Goal: Task Accomplishment & Management: Complete application form

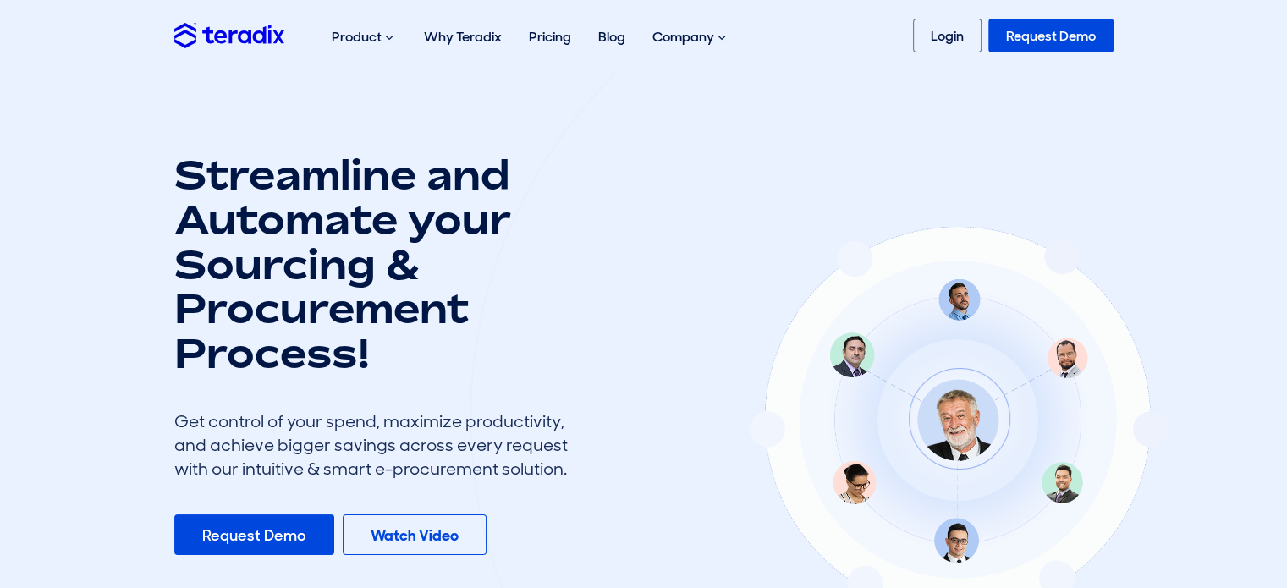
click at [226, 539] on link "Request Demo" at bounding box center [254, 534] width 160 height 41
click at [954, 33] on link "Login" at bounding box center [947, 36] width 69 height 34
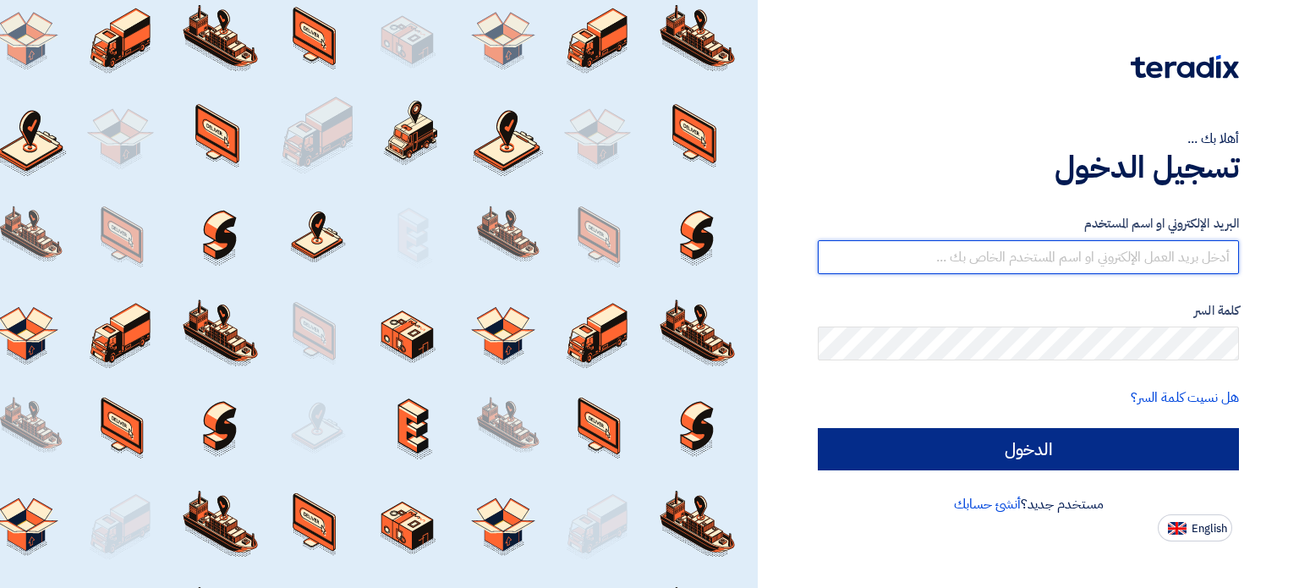
type input "[EMAIL_ADDRESS][DOMAIN_NAME]"
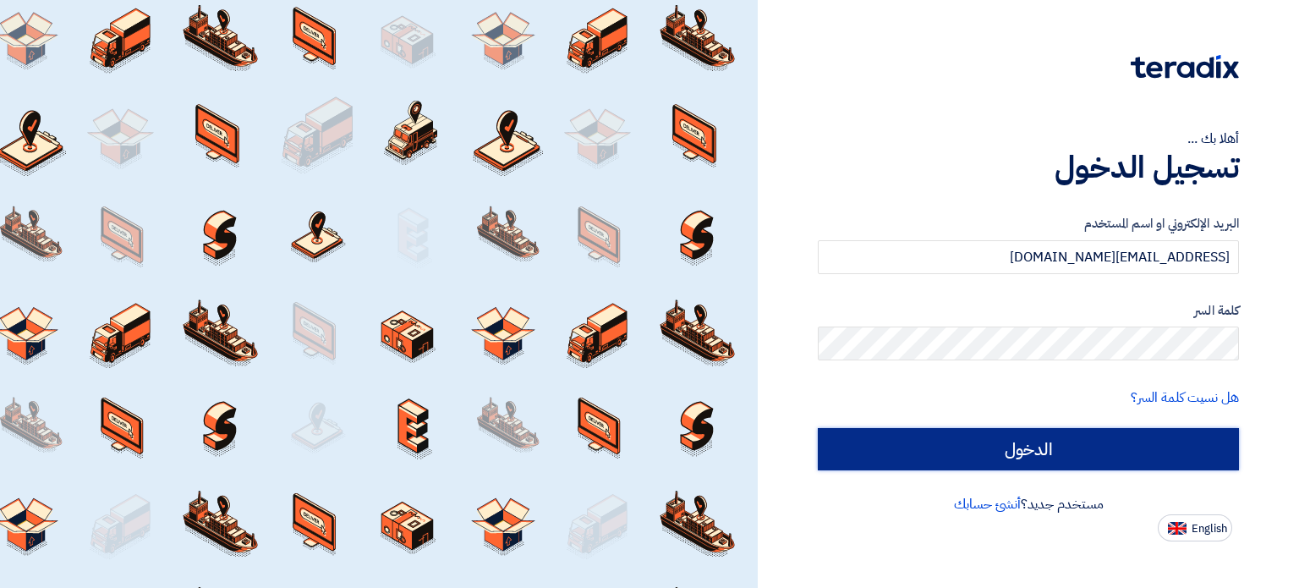
click at [1130, 453] on input "الدخول" at bounding box center [1028, 449] width 421 height 42
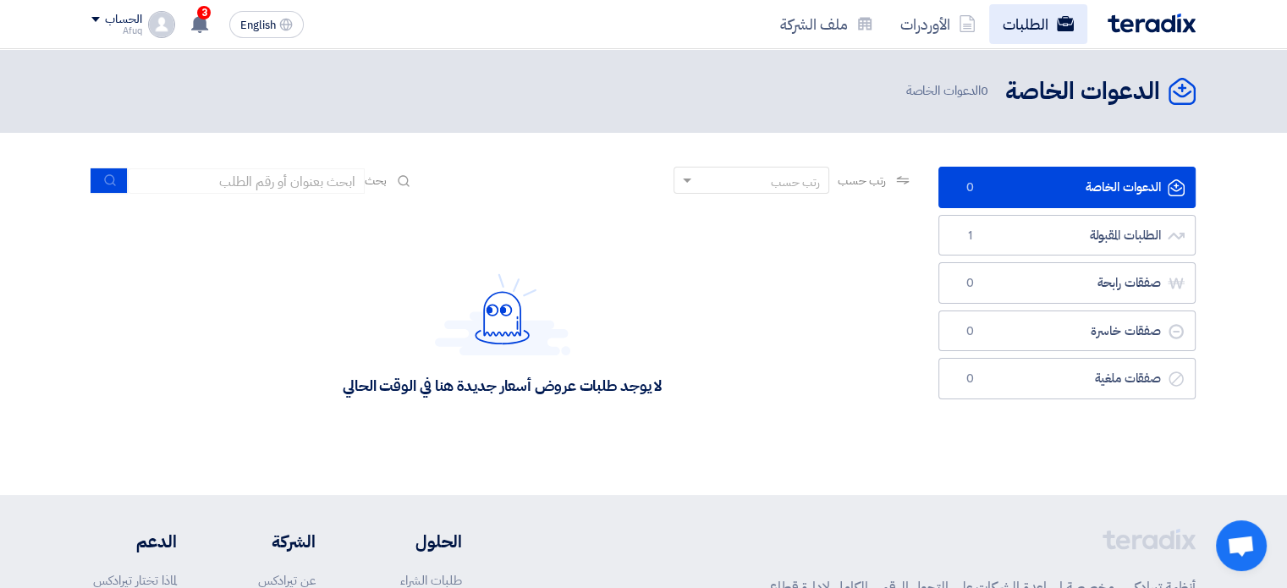
click at [1006, 16] on link "الطلبات" at bounding box center [1038, 24] width 98 height 40
click at [944, 39] on link "الأوردرات" at bounding box center [938, 24] width 102 height 40
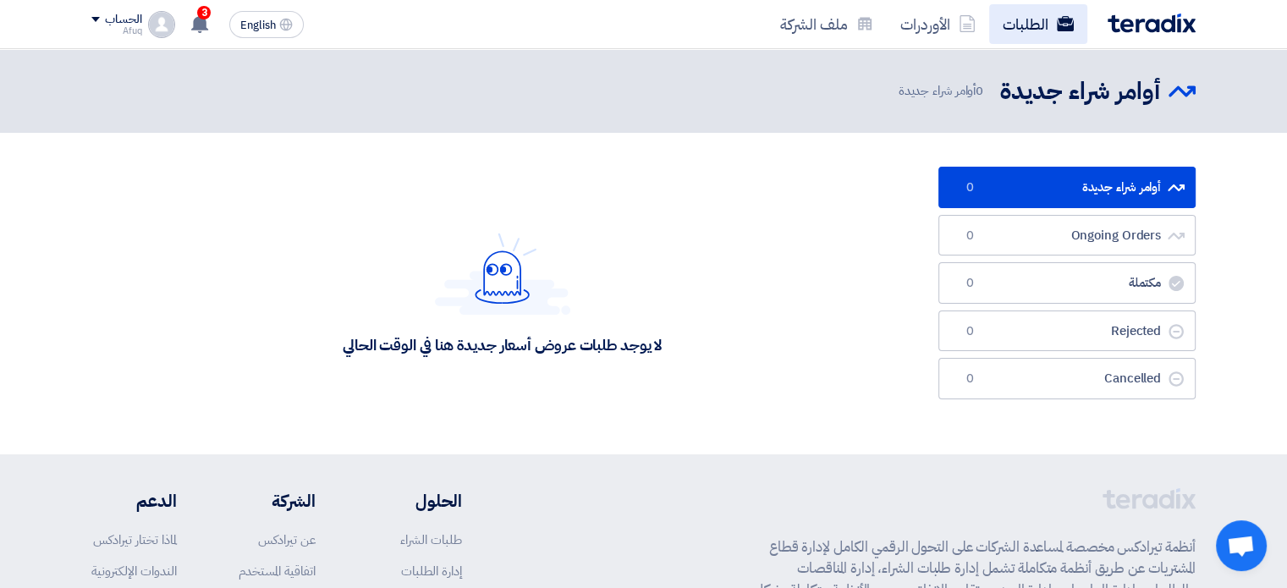
click at [1017, 36] on link "الطلبات" at bounding box center [1038, 24] width 98 height 40
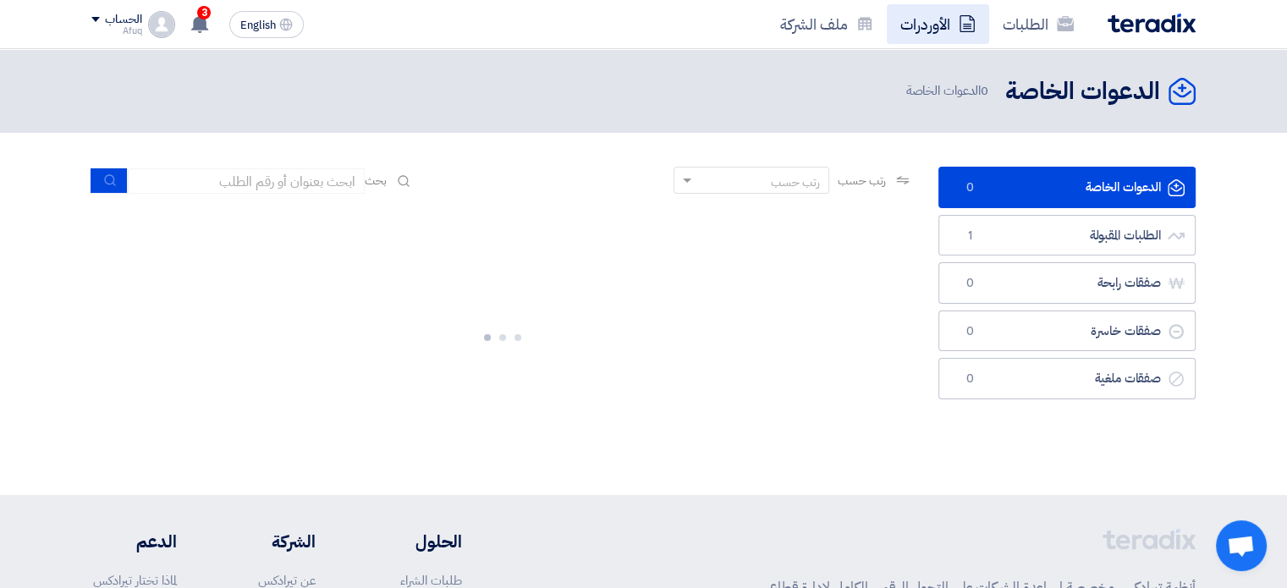
click at [948, 26] on link "الأوردرات" at bounding box center [938, 24] width 102 height 40
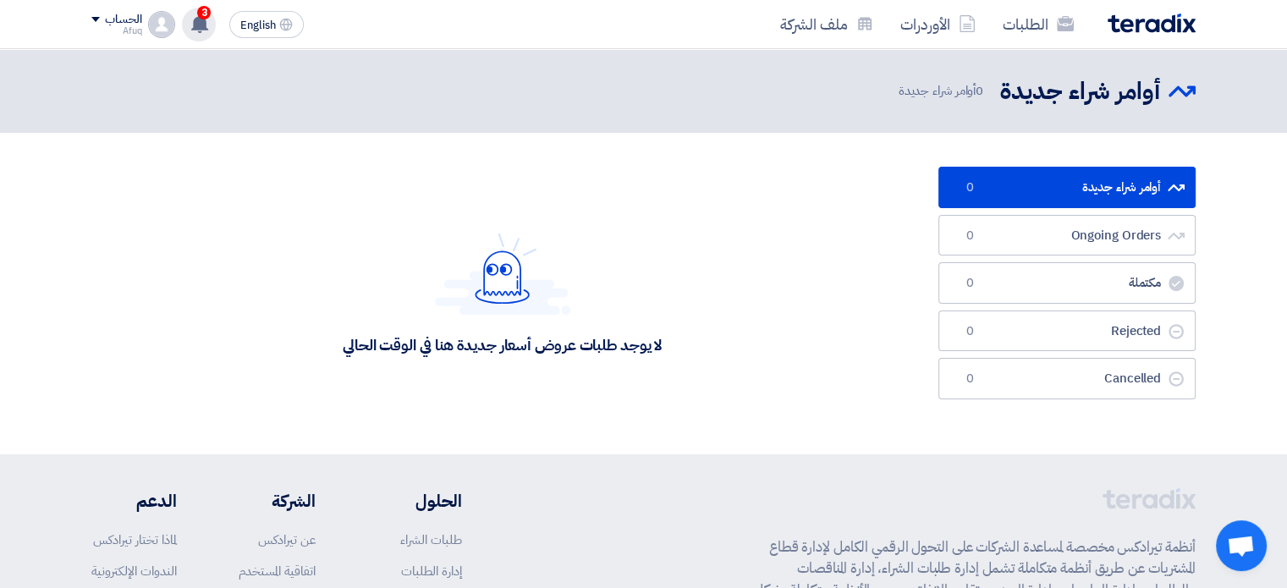
click at [192, 24] on icon at bounding box center [199, 23] width 19 height 19
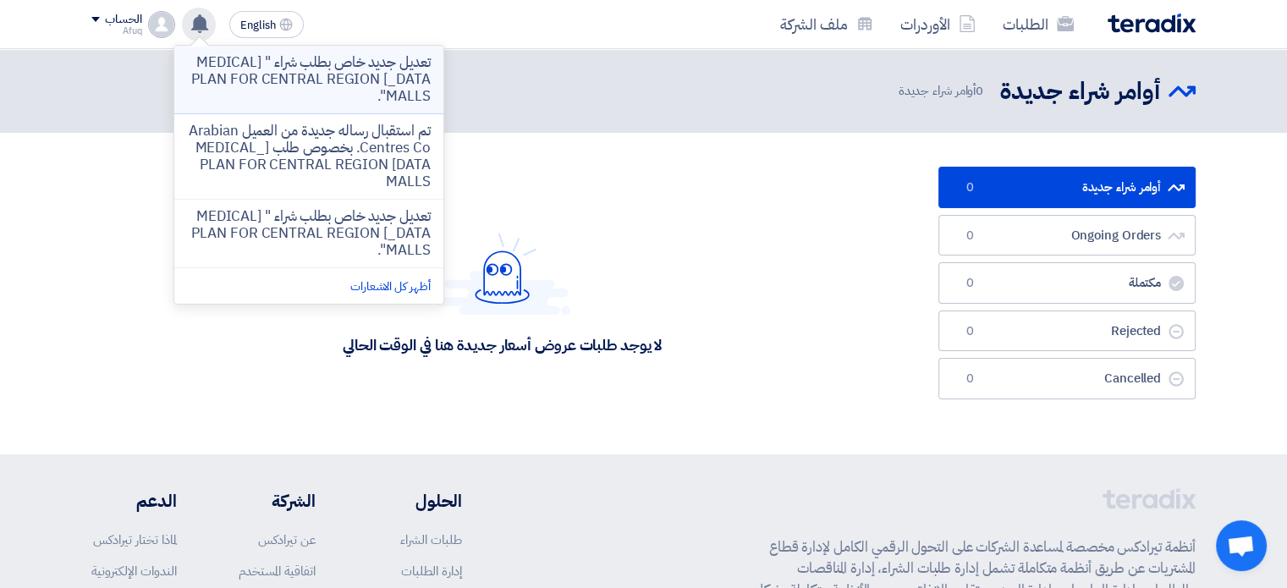
click at [349, 85] on p "تعديل جديد خاص بطلب شراء " EMERGENCY EVACUATION PLAN FOR CENTRAL REGION MALLS"." at bounding box center [309, 79] width 242 height 51
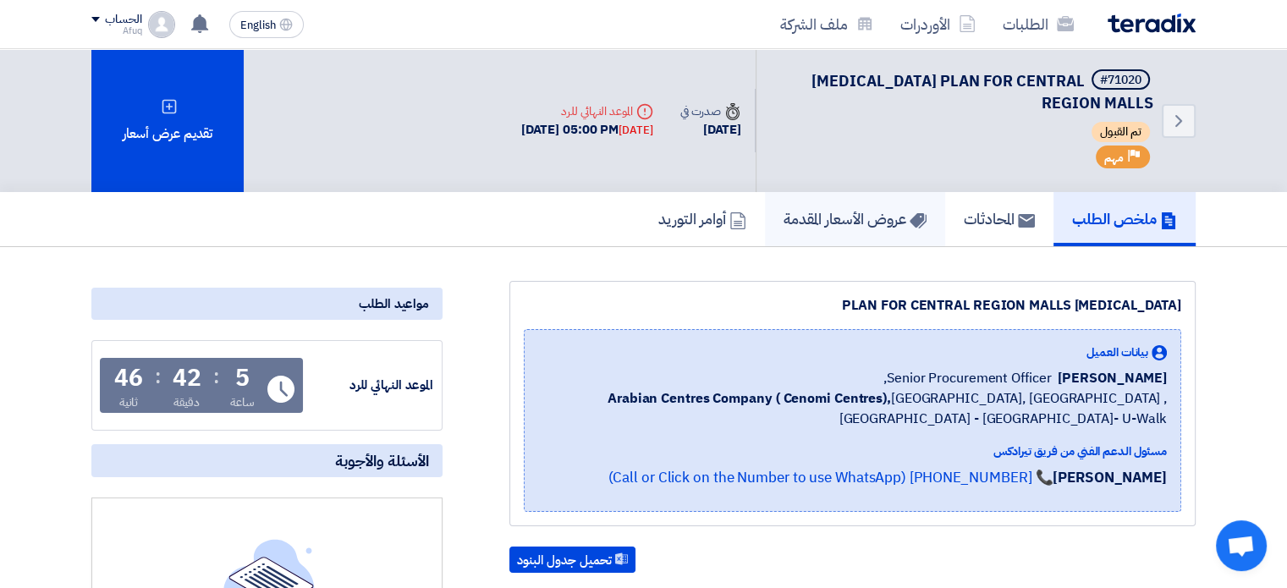
click at [861, 220] on h5 "عروض الأسعار المقدمة" at bounding box center [854, 218] width 143 height 19
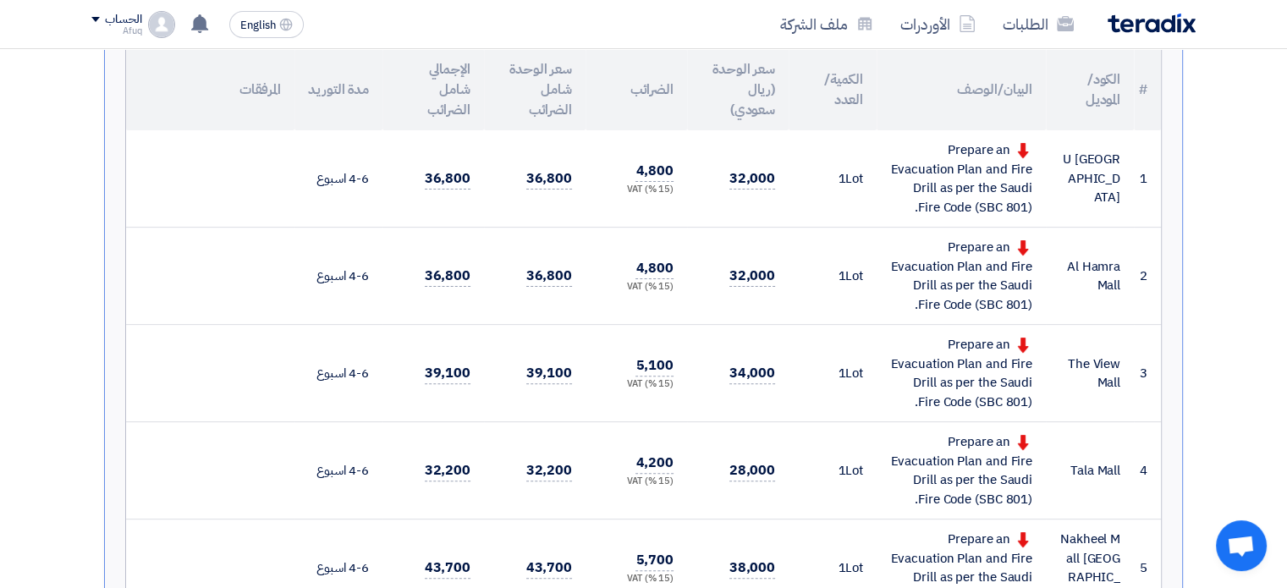
scroll to position [417, 0]
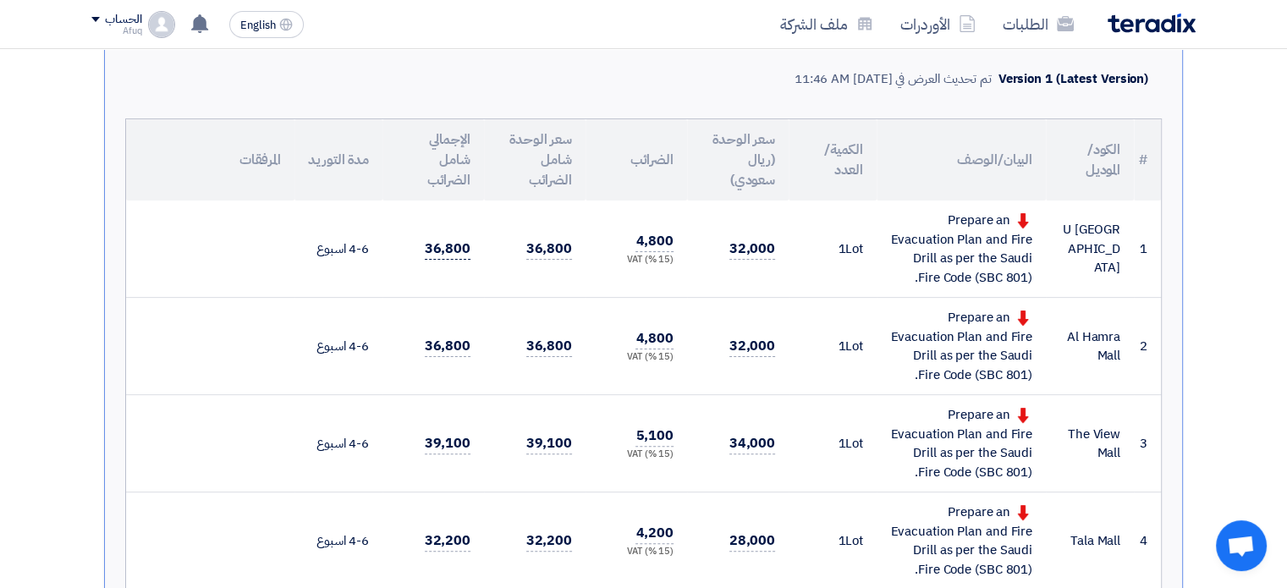
click at [453, 239] on span "36,800" at bounding box center [448, 249] width 46 height 21
click at [529, 243] on span "36,800" at bounding box center [549, 249] width 46 height 21
click at [563, 241] on span "36,800" at bounding box center [549, 249] width 46 height 21
click at [643, 239] on span "4,800" at bounding box center [654, 241] width 38 height 21
click at [649, 236] on span "4,800" at bounding box center [654, 241] width 38 height 21
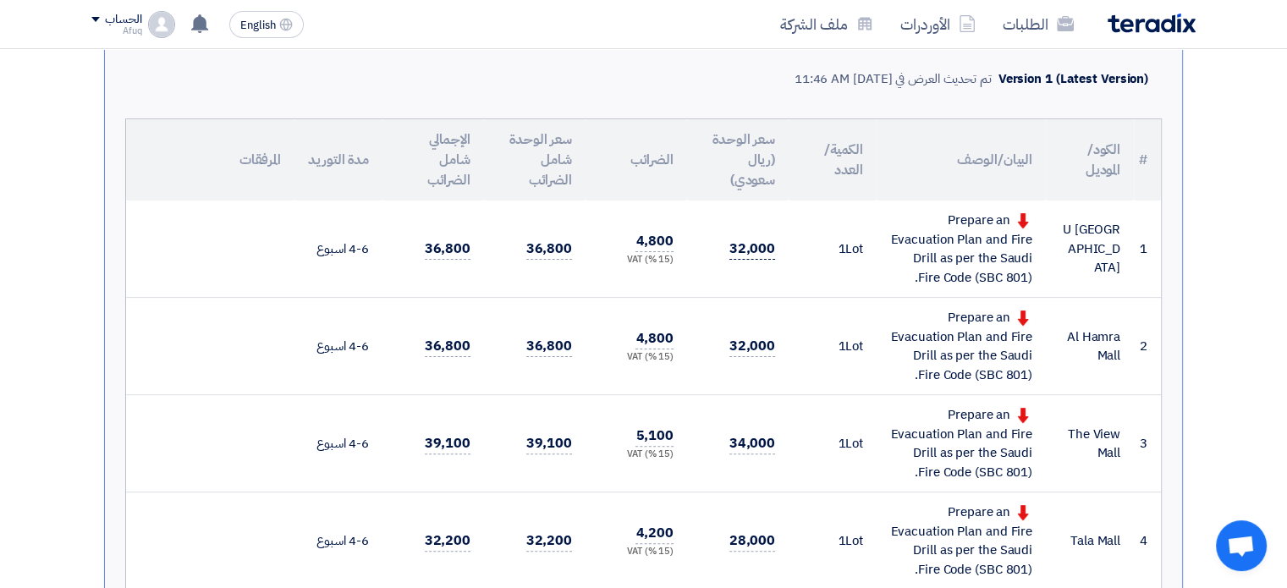
click at [757, 239] on span "32,000" at bounding box center [752, 249] width 46 height 21
click at [981, 217] on div "Prepare an Evacuation Plan and Fire Drill as per the Saudi Fire Code (SBC 801)." at bounding box center [961, 249] width 142 height 76
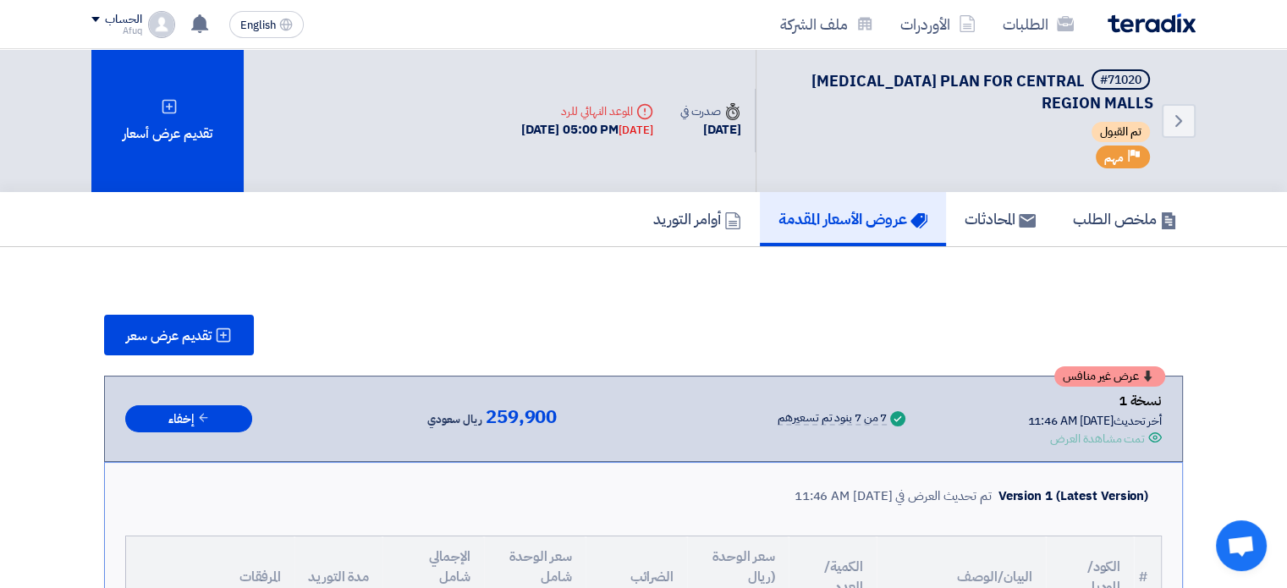
click at [487, 411] on span "259,900" at bounding box center [521, 417] width 71 height 20
click at [830, 406] on div "Success 7 من 7 بنود تم تسعيرهم" at bounding box center [799, 418] width 220 height 25
click at [1074, 439] on div "تمت مشاهدة العرض" at bounding box center [1097, 439] width 95 height 18
click at [996, 219] on h5 "المحادثات" at bounding box center [999, 218] width 71 height 19
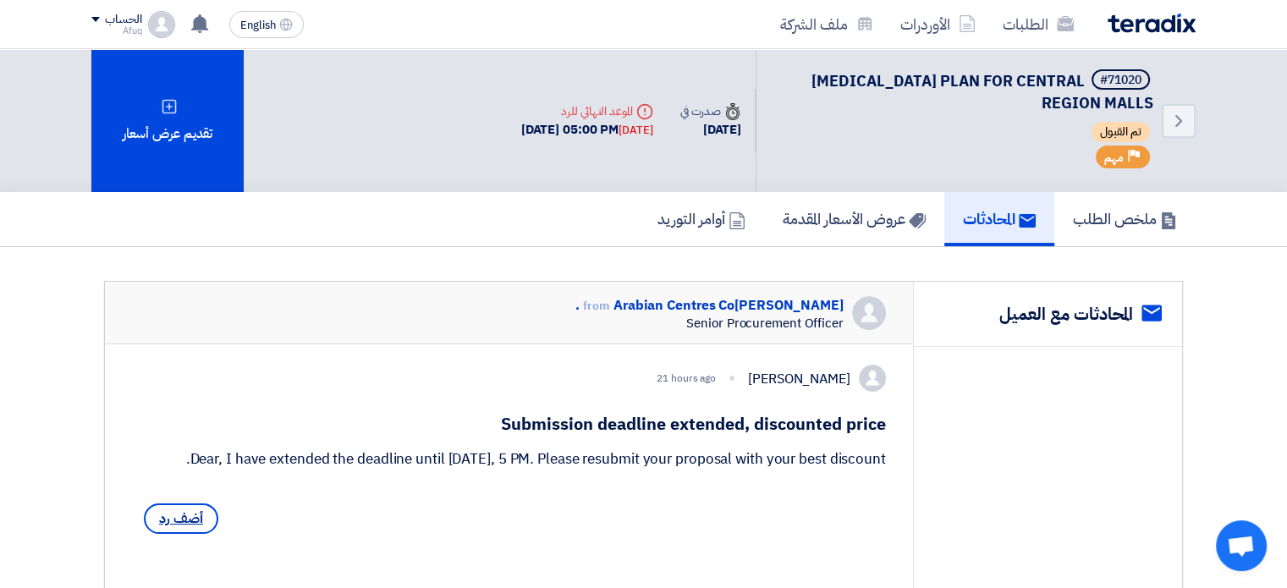
click at [159, 534] on span "أضف رد" at bounding box center [181, 518] width 74 height 30
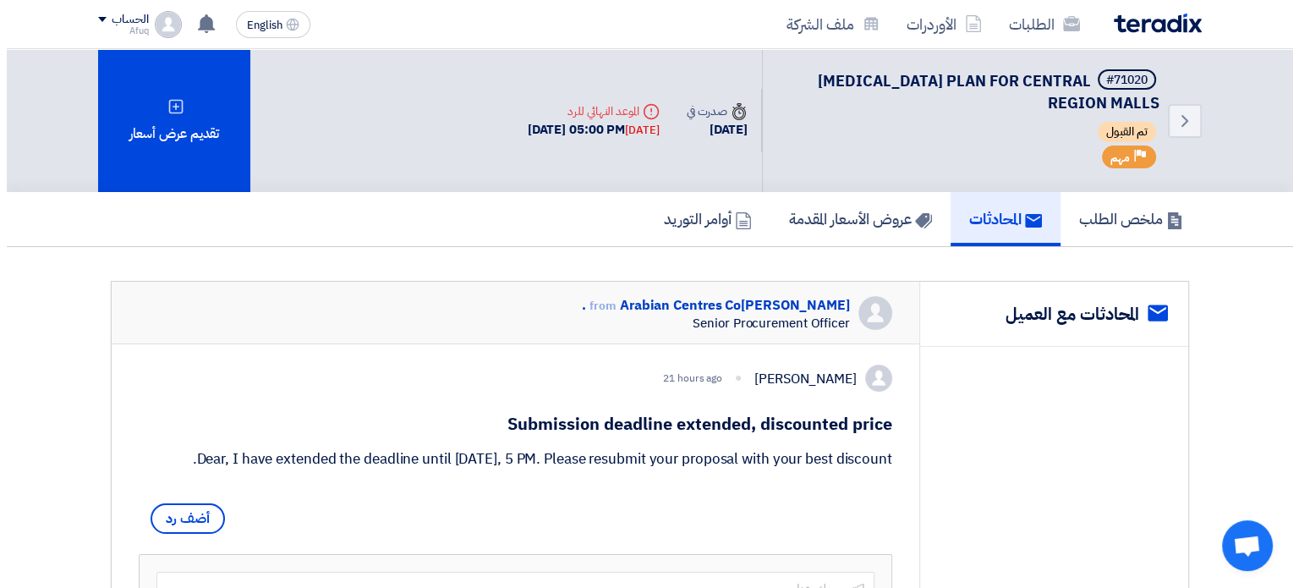
scroll to position [563, 0]
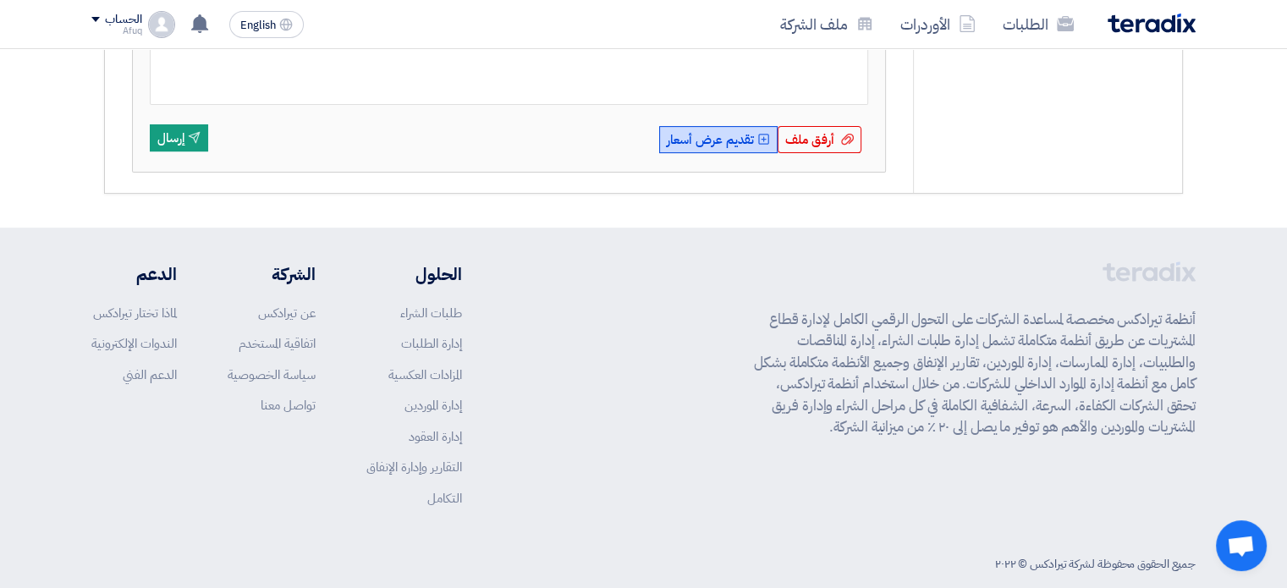
click at [723, 152] on button "Upload Offer تقديم عرض أسعار" at bounding box center [718, 139] width 118 height 27
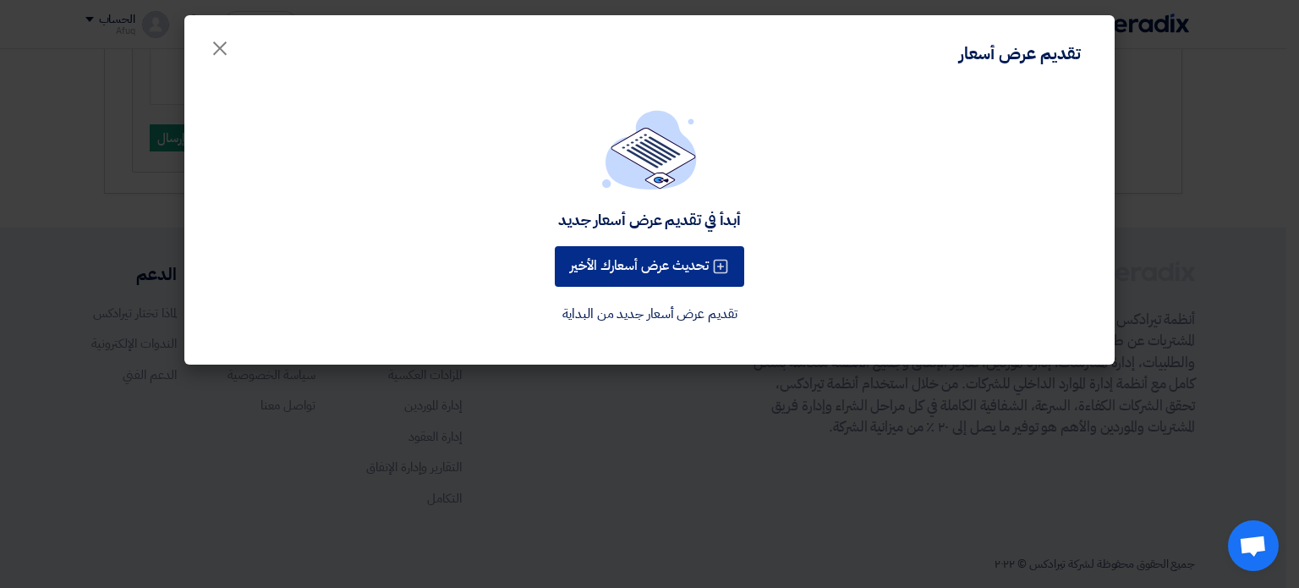
click at [661, 273] on button "تحديث عرض أسعارك الأخير" at bounding box center [650, 266] width 190 height 41
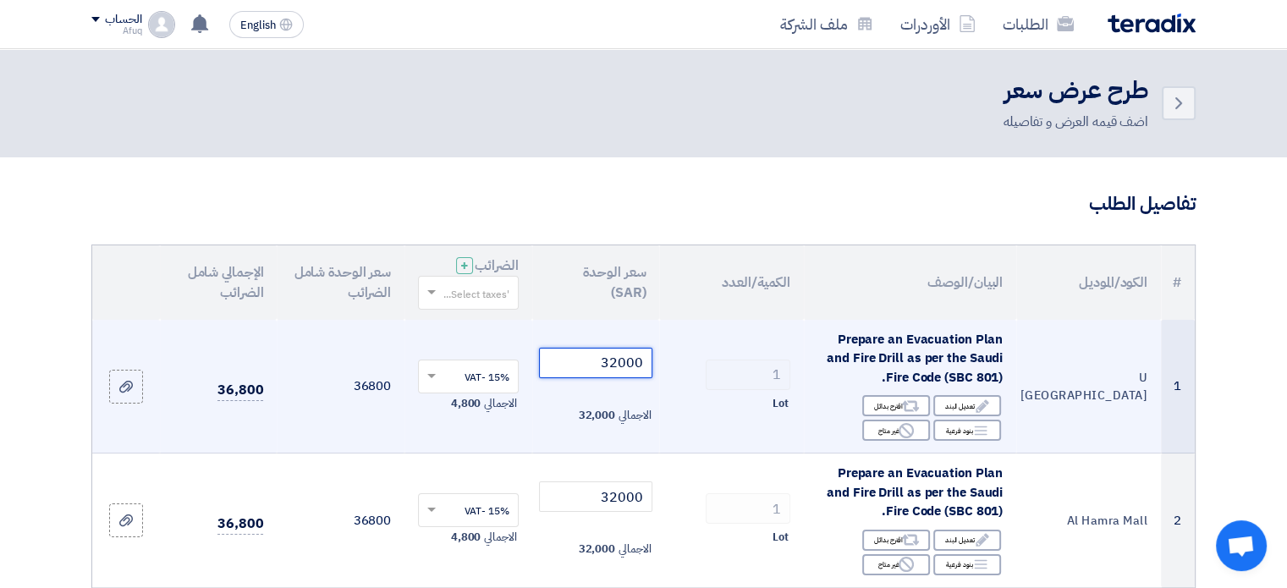
click at [602, 360] on input "32000" at bounding box center [596, 363] width 114 height 30
drag, startPoint x: 602, startPoint y: 360, endPoint x: 673, endPoint y: 361, distance: 71.9
click at [673, 361] on tr "1 U Walk Mall Riyadh Prepare an Evacuation Plan and Fire Drill as per the Saudi…" at bounding box center [643, 387] width 1102 height 134
type input "20000"
click at [964, 400] on div "Edit تعديل البند" at bounding box center [967, 405] width 68 height 21
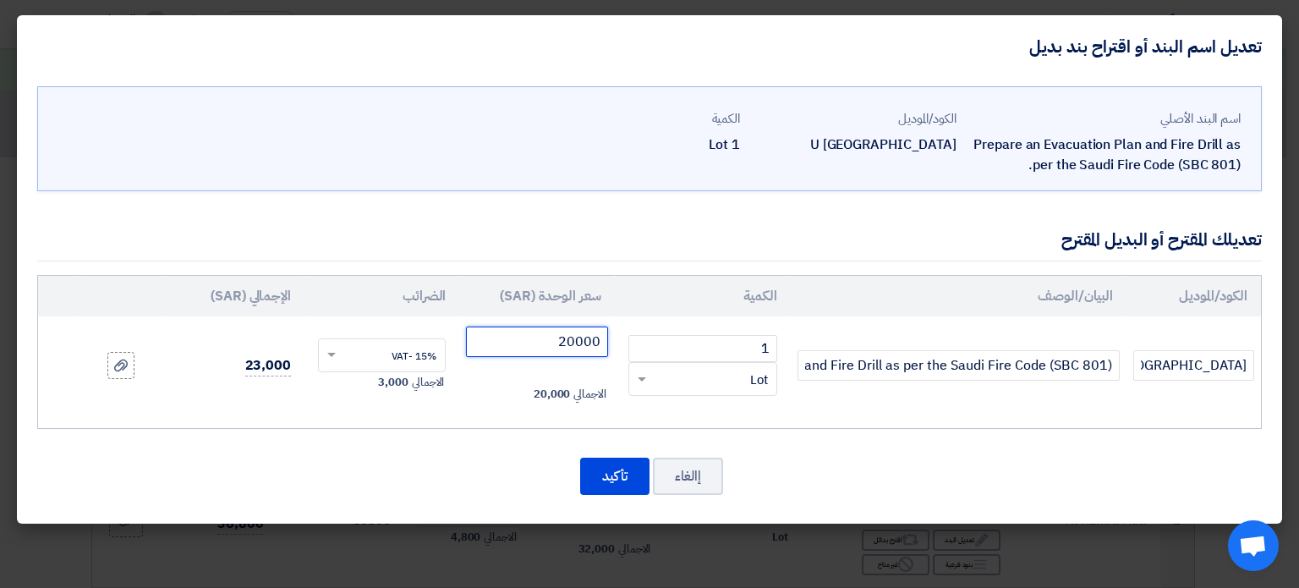
click at [569, 350] on input "20000" at bounding box center [536, 342] width 141 height 30
drag, startPoint x: 569, startPoint y: 350, endPoint x: 660, endPoint y: 365, distance: 92.5
click at [660, 365] on tr "U Walk Mall Riyadh Prepare an Evacuation Plan and Fire Drill as per the Saudi F…" at bounding box center [649, 365] width 1223 height 98
type input "20000"
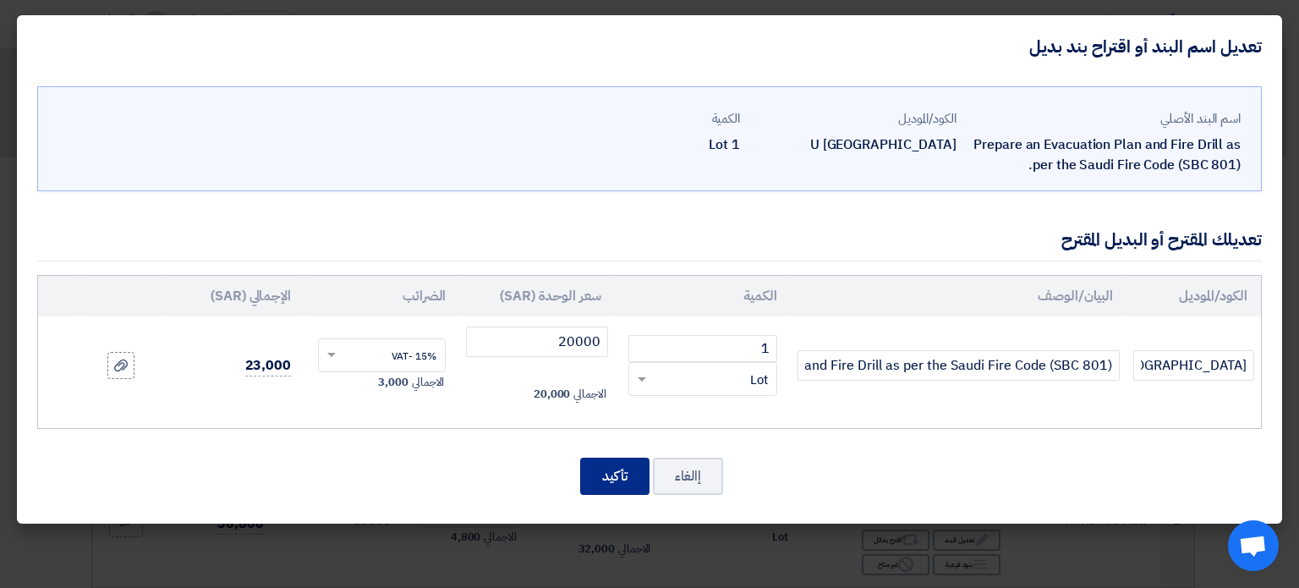
click at [609, 471] on button "تأكيد" at bounding box center [614, 476] width 69 height 37
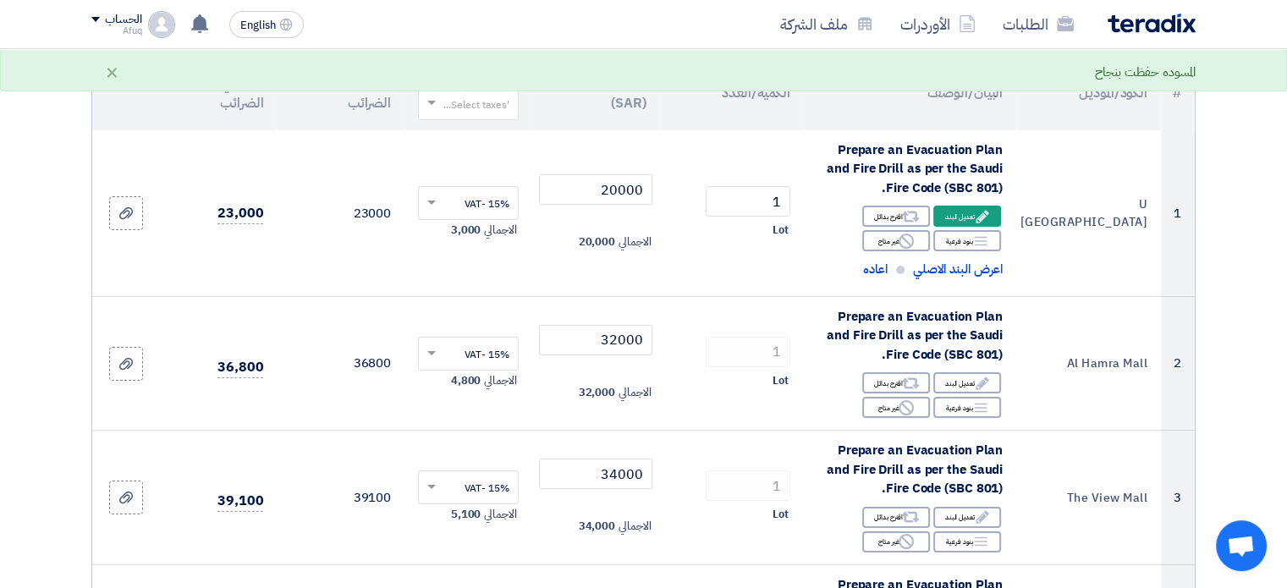
scroll to position [215, 0]
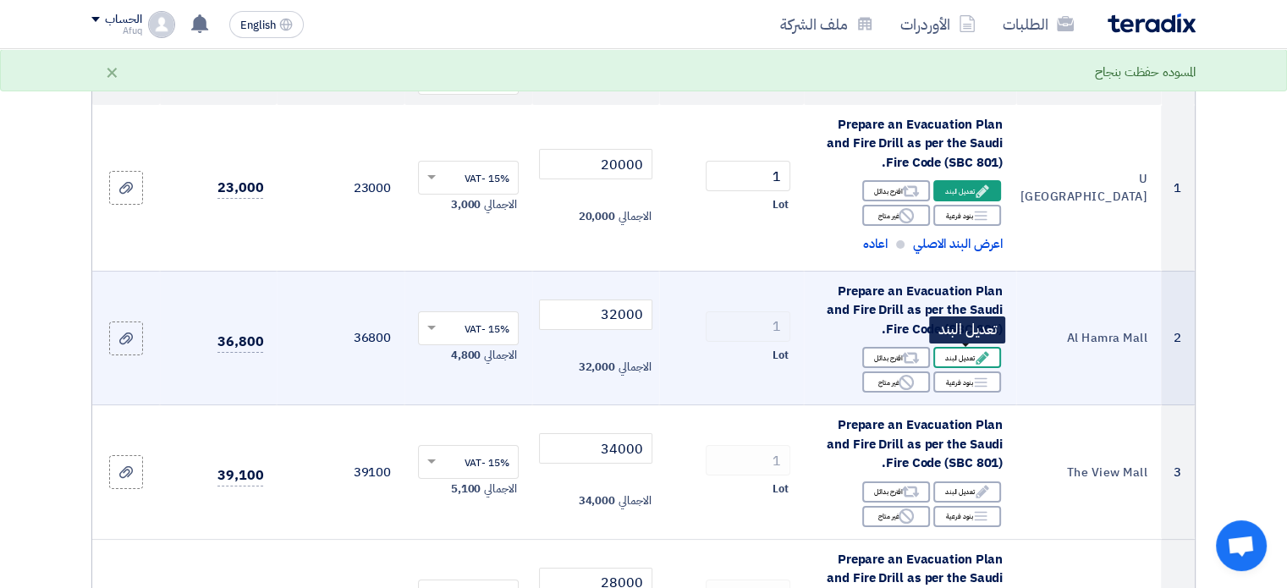
click at [959, 356] on div "Edit تعديل البند" at bounding box center [967, 357] width 68 height 21
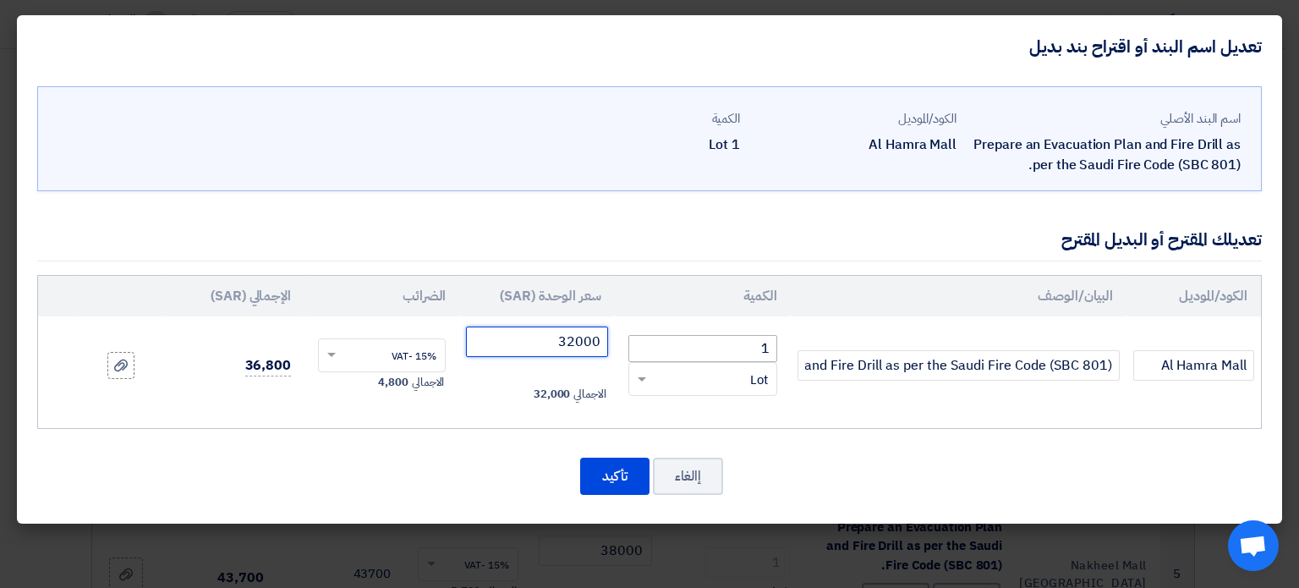
drag, startPoint x: 563, startPoint y: 339, endPoint x: 695, endPoint y: 339, distance: 132.0
click at [695, 339] on tr "Al Hamra Mall Prepare an Evacuation Plan and Fire Drill as per the Saudi Fire C…" at bounding box center [649, 365] width 1223 height 98
type input "20000"
click at [294, 412] on td "23,000" at bounding box center [233, 365] width 142 height 98
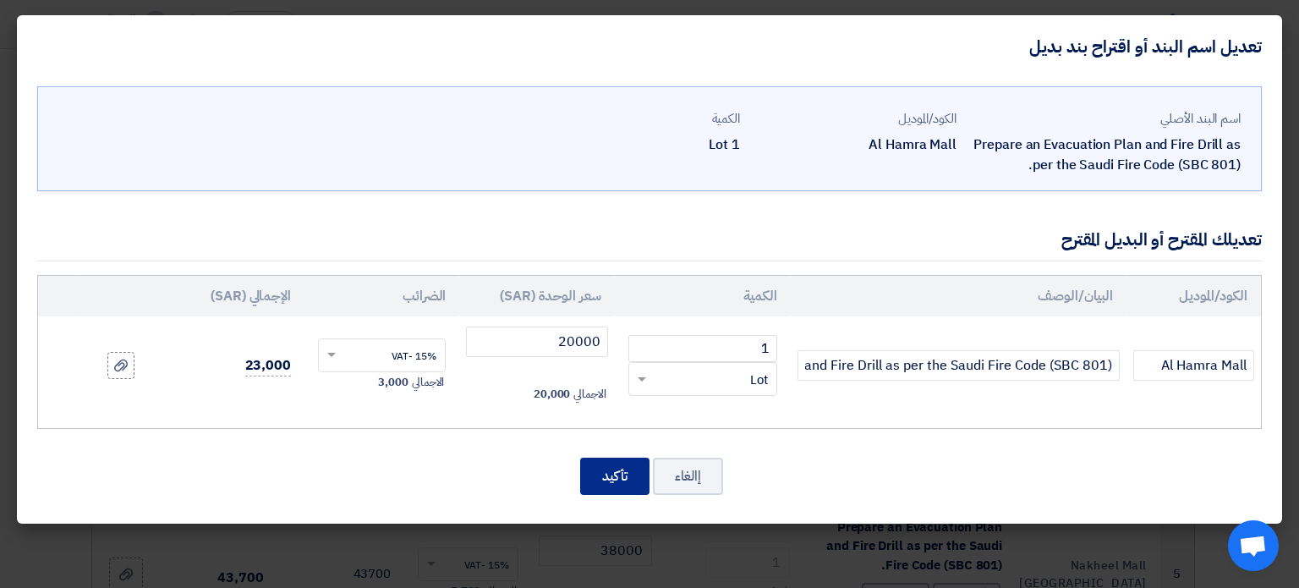
click at [615, 467] on button "تأكيد" at bounding box center [614, 476] width 69 height 37
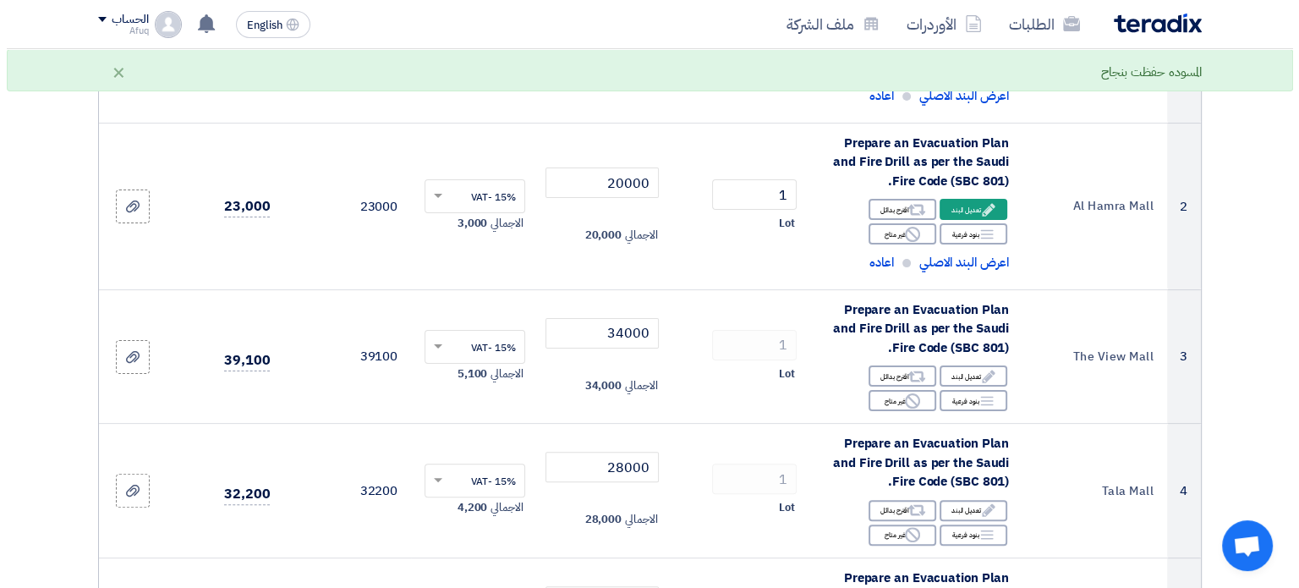
scroll to position [484, 0]
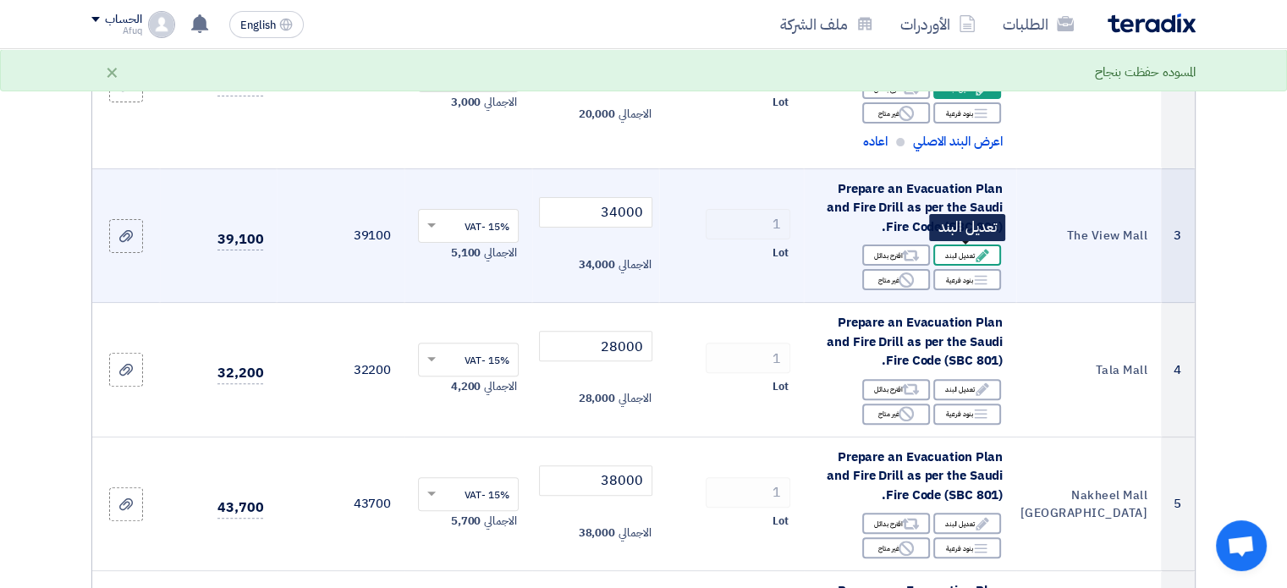
click at [963, 250] on div "Edit تعديل البند" at bounding box center [967, 255] width 68 height 21
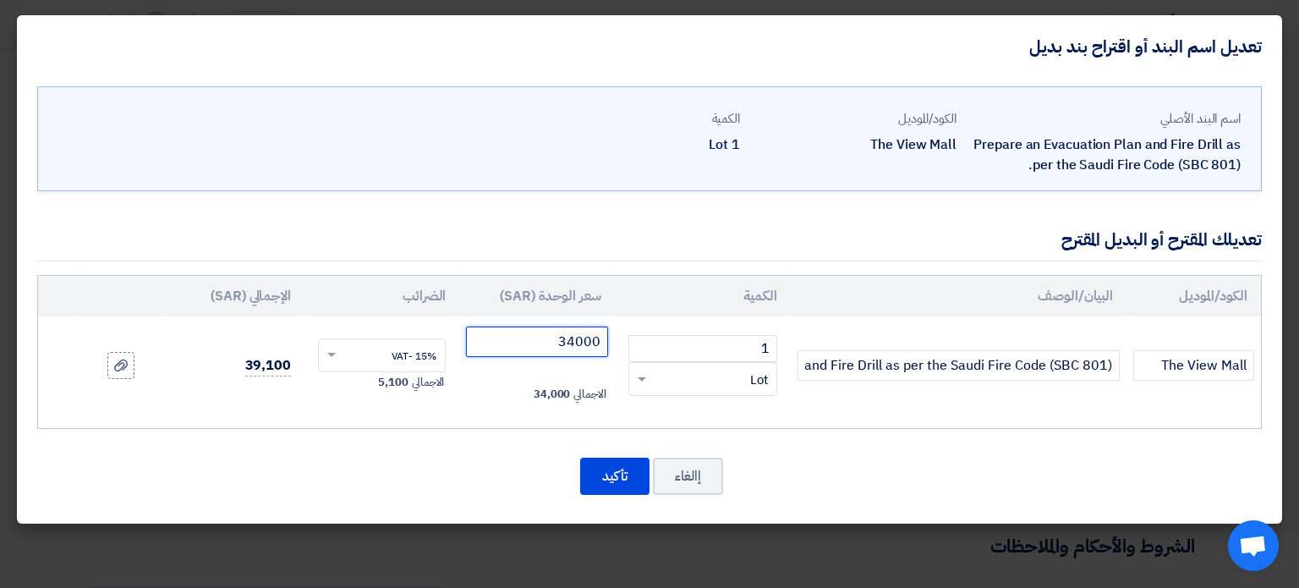
drag, startPoint x: 539, startPoint y: 348, endPoint x: 745, endPoint y: 366, distance: 206.4
click at [745, 366] on tr "The View Mall Prepare an Evacuation Plan and Fire Drill as per the Saudi Fire C…" at bounding box center [649, 365] width 1223 height 98
type input "22000"
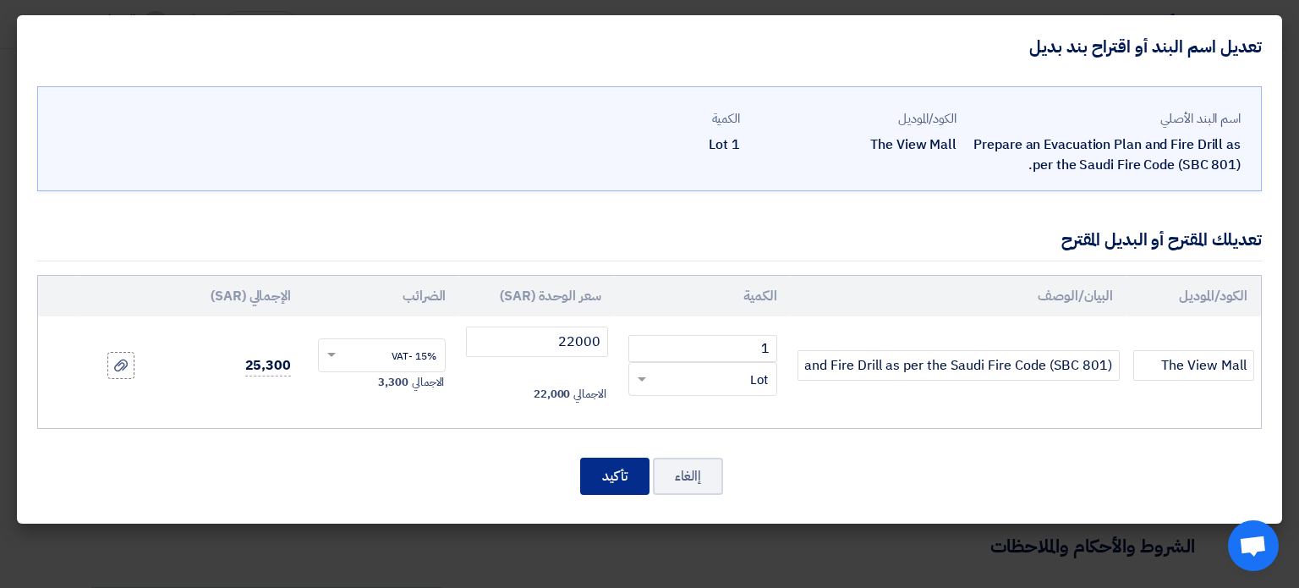
click at [599, 470] on button "تأكيد" at bounding box center [614, 476] width 69 height 37
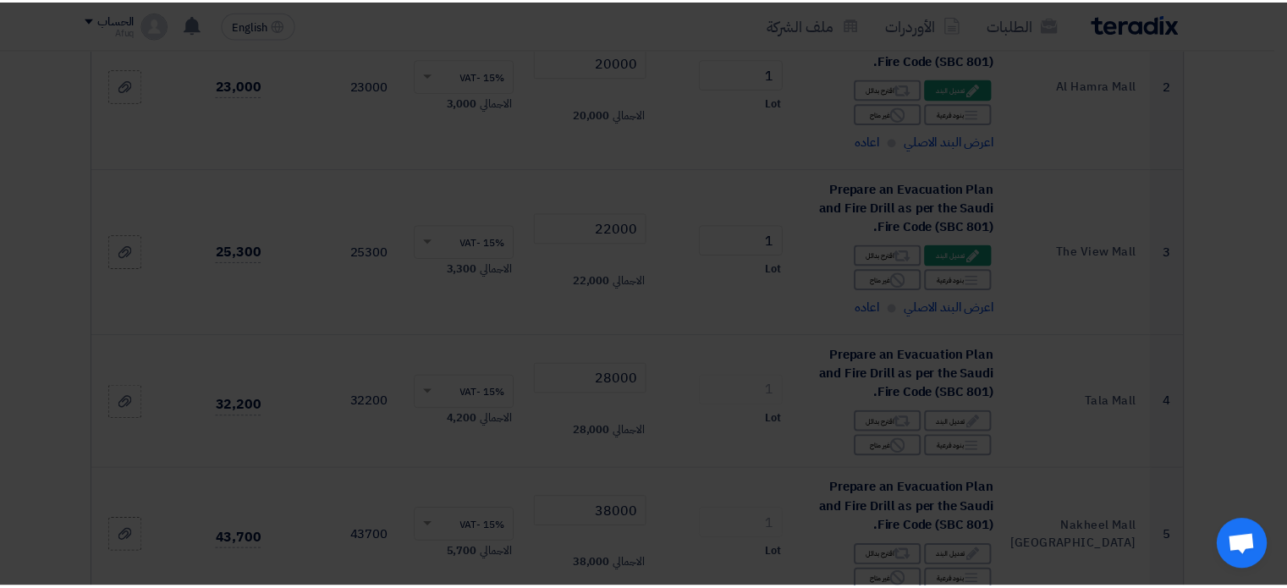
scroll to position [849, 0]
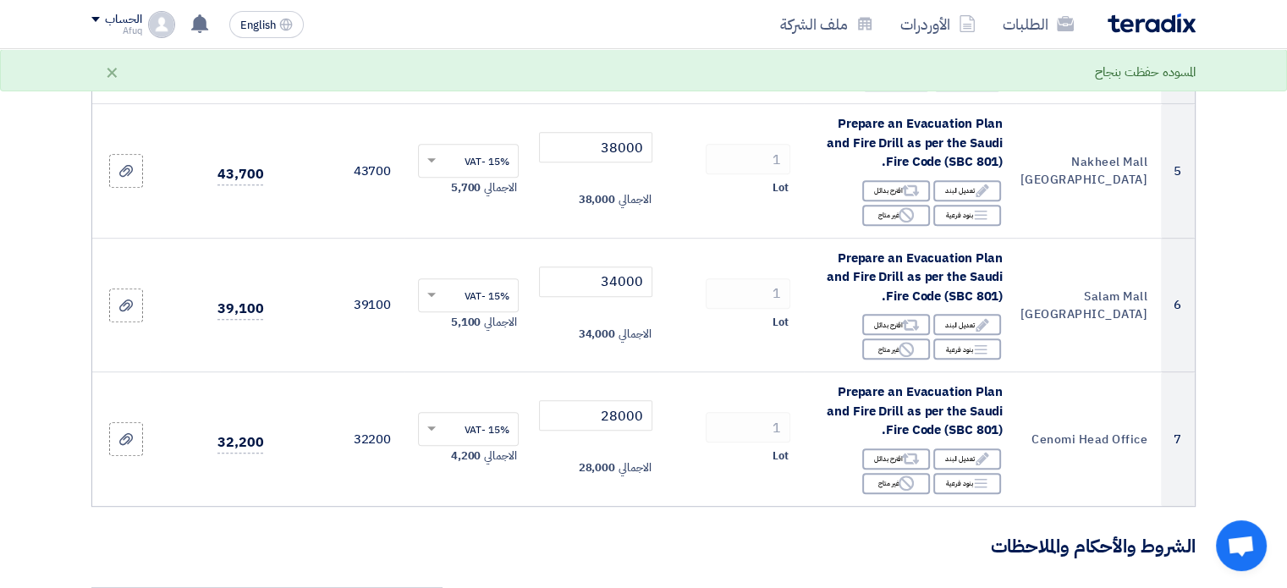
drag, startPoint x: 1286, startPoint y: 258, endPoint x: 1293, endPoint y: 233, distance: 26.3
click at [1287, 228] on html "الطلبات الأوردرات ملف الشركة English EN تعديل جديد خاص بطلب شراء " EMERGENCY EV…" at bounding box center [643, 369] width 1287 height 2436
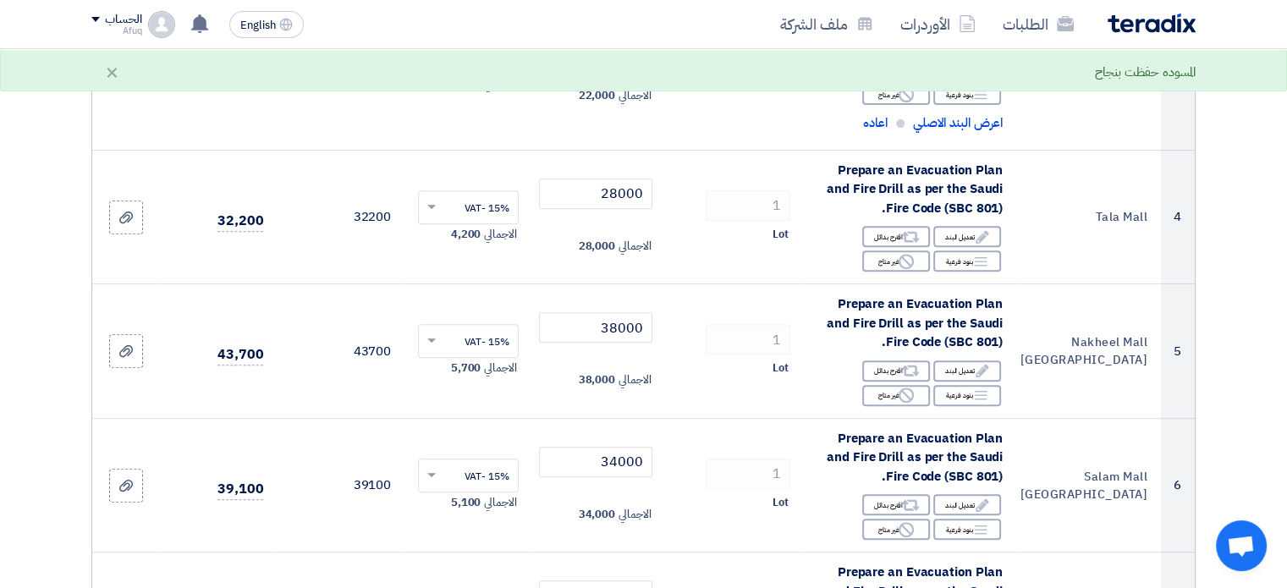
scroll to position [619, 0]
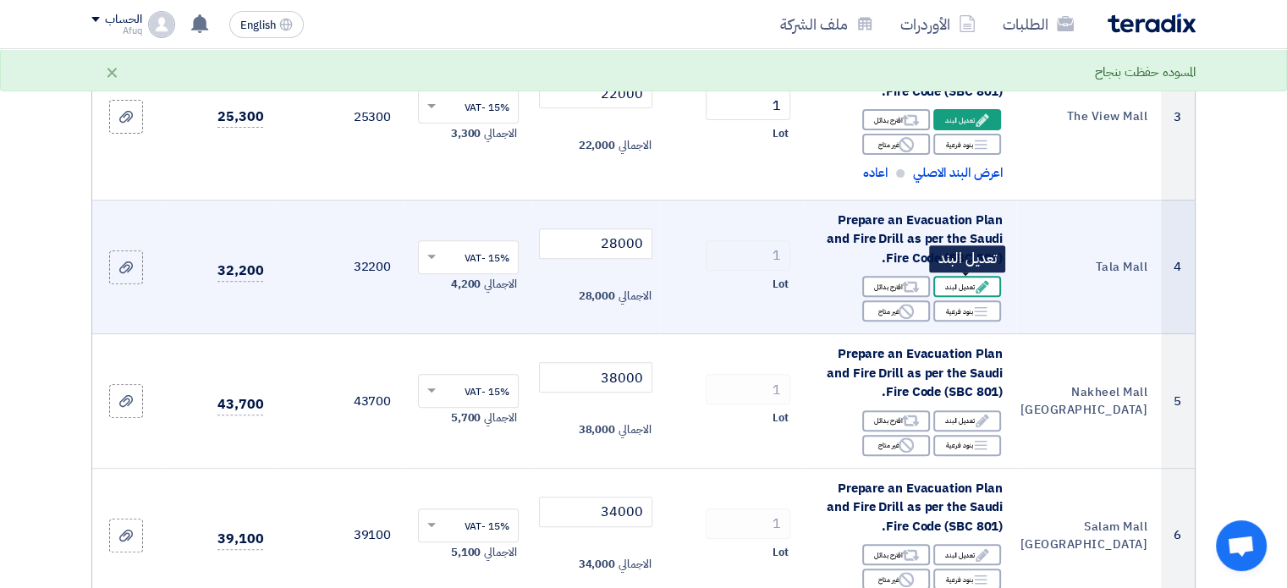
click at [968, 280] on div "Edit تعديل البند" at bounding box center [967, 286] width 68 height 21
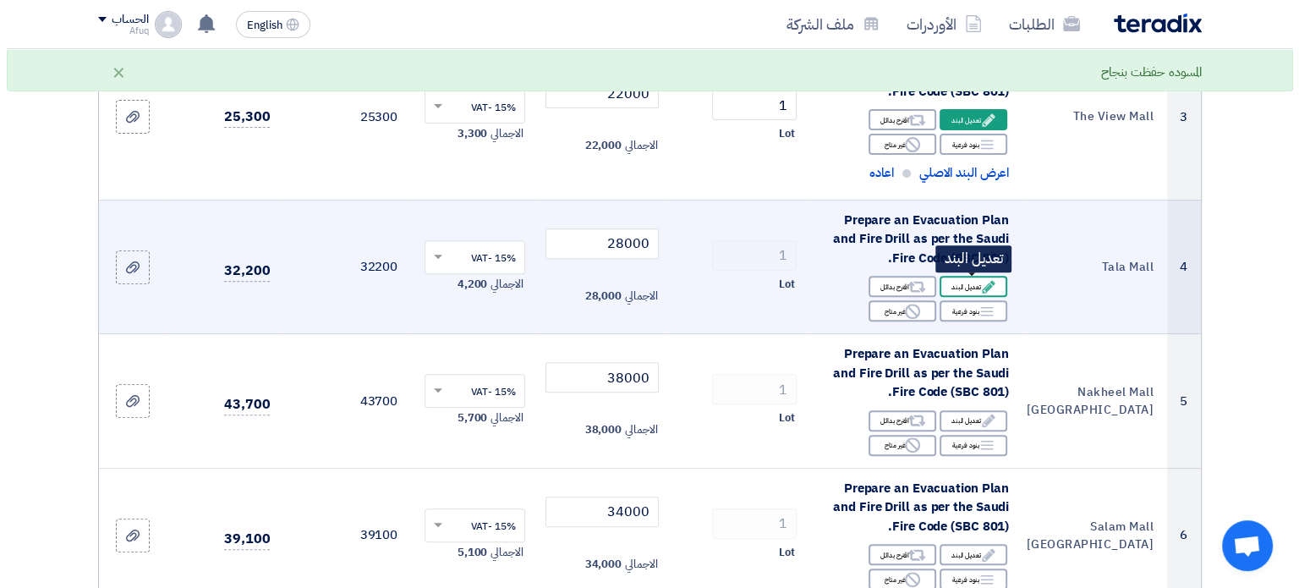
scroll to position [453, 0]
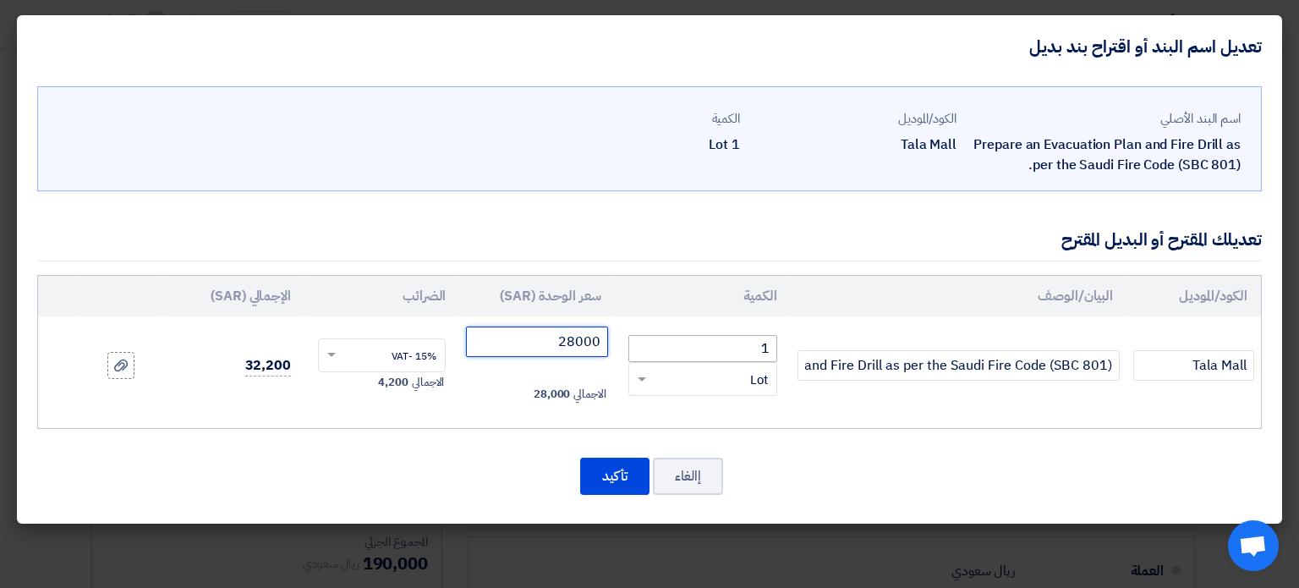
drag, startPoint x: 552, startPoint y: 346, endPoint x: 647, endPoint y: 337, distance: 96.1
click at [650, 346] on tr "Tala Mall Prepare an Evacuation Plan and Fire Drill as per the Saudi Fire Code …" at bounding box center [649, 365] width 1223 height 98
type input "18000"
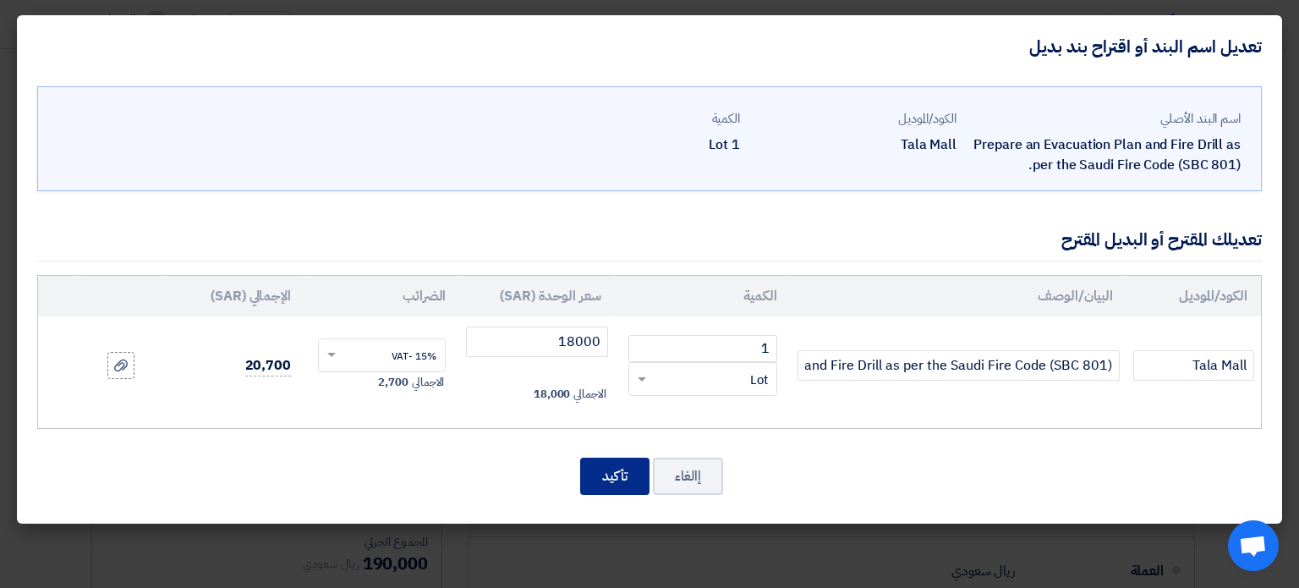
click at [596, 467] on button "تأكيد" at bounding box center [614, 476] width 69 height 37
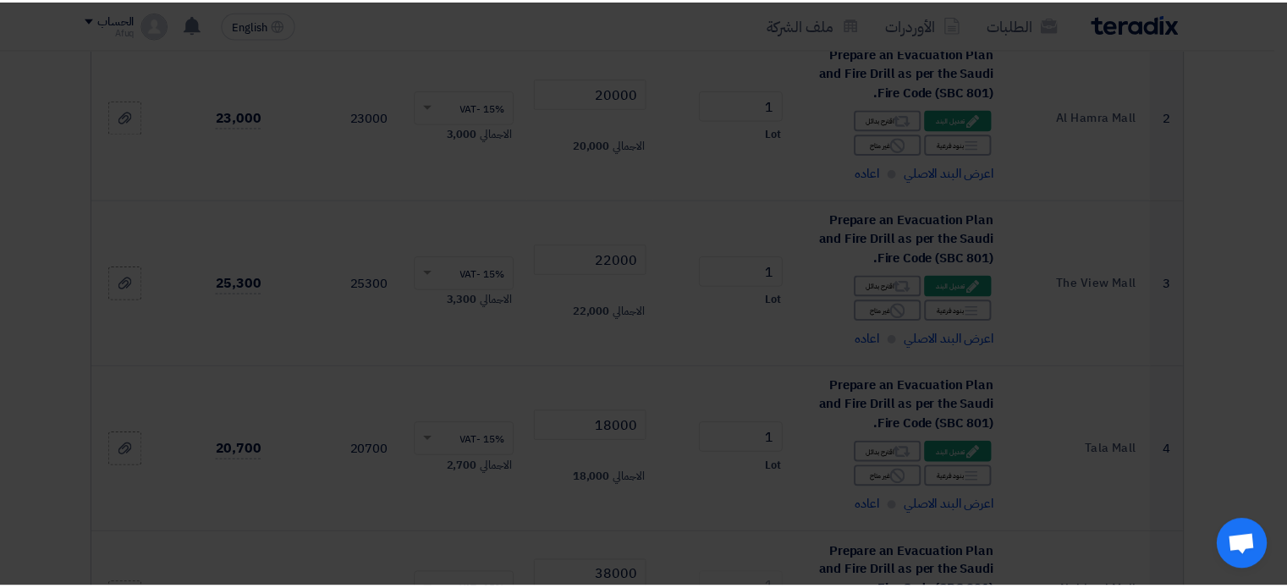
scroll to position [952, 0]
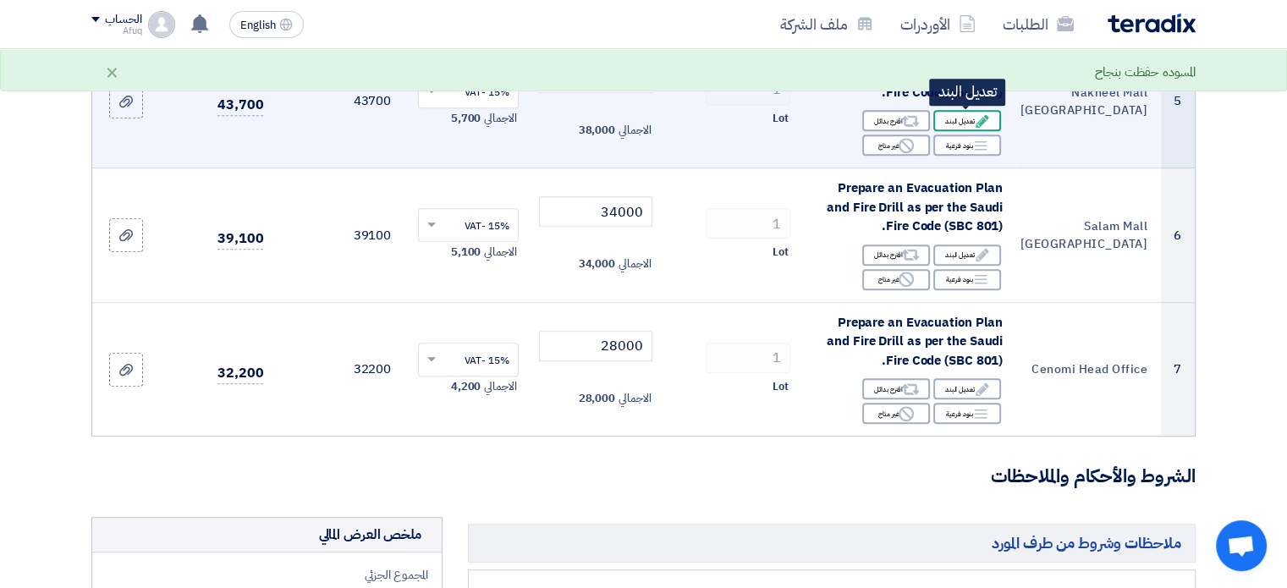
click at [986, 118] on icon "Edit" at bounding box center [982, 120] width 15 height 15
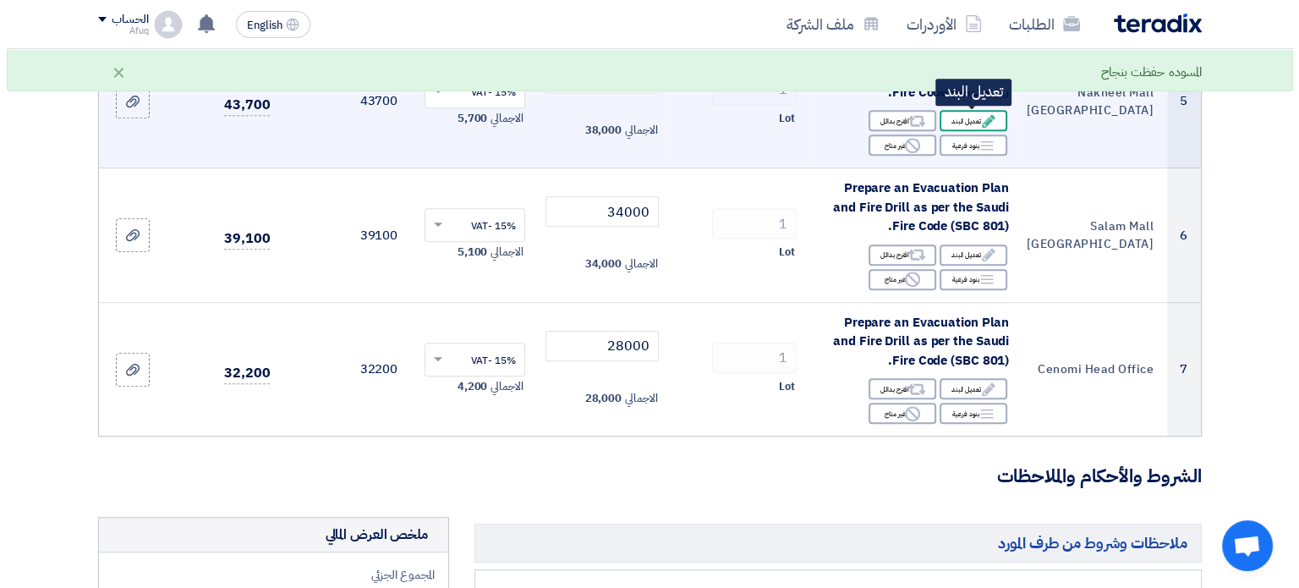
scroll to position [453, 0]
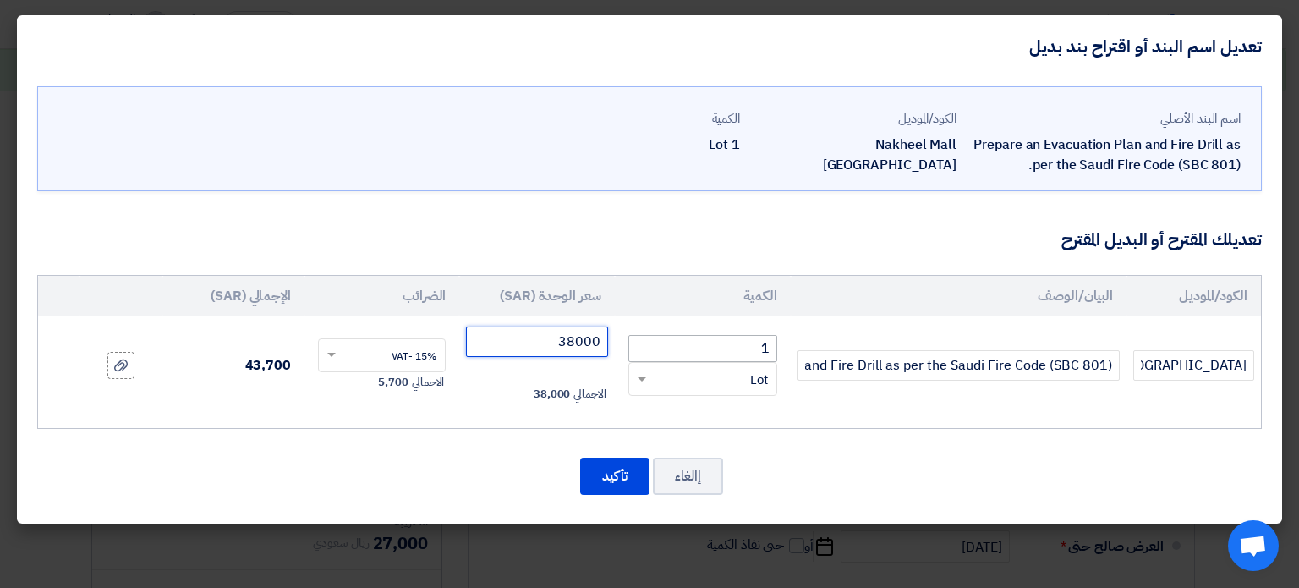
drag, startPoint x: 548, startPoint y: 338, endPoint x: 652, endPoint y: 360, distance: 106.4
click at [652, 360] on tr "Nakheel Mall Riyadh Prepare an Evacuation Plan and Fire Drill as per the Saudi …" at bounding box center [649, 365] width 1223 height 98
type input "24000"
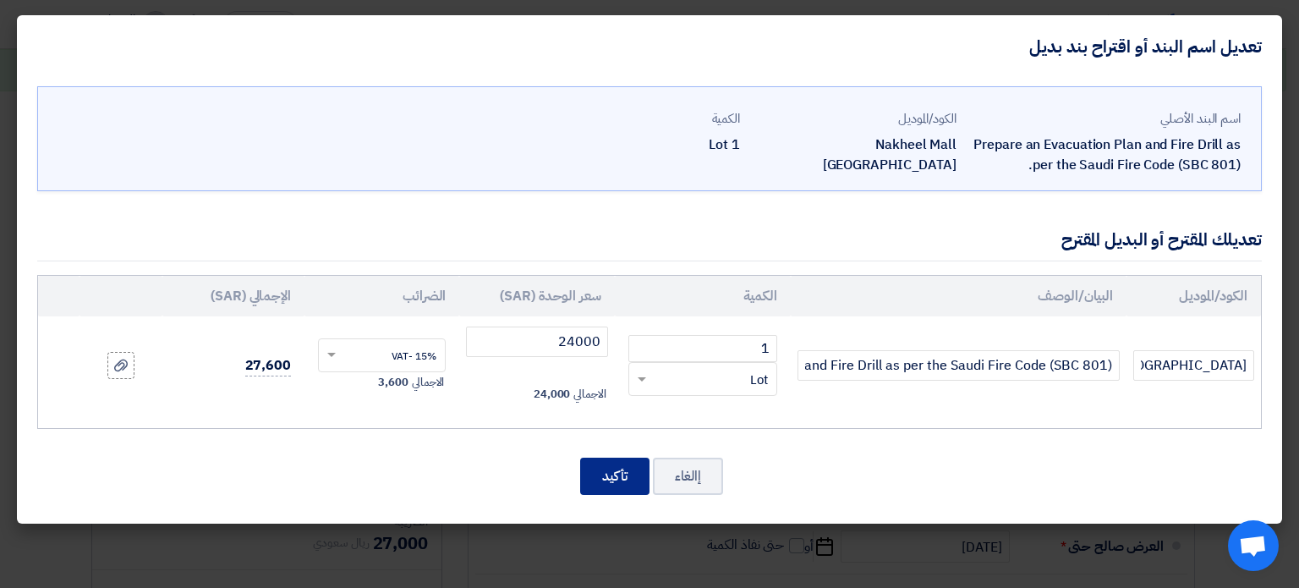
click at [602, 482] on button "تأكيد" at bounding box center [614, 476] width 69 height 37
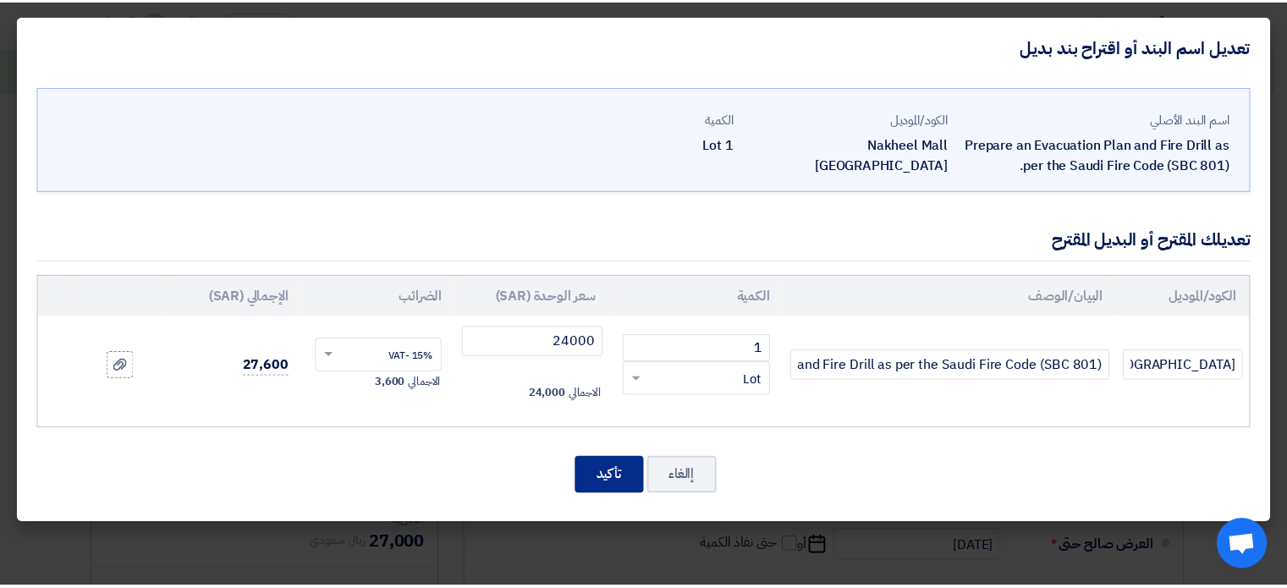
scroll to position [1118, 0]
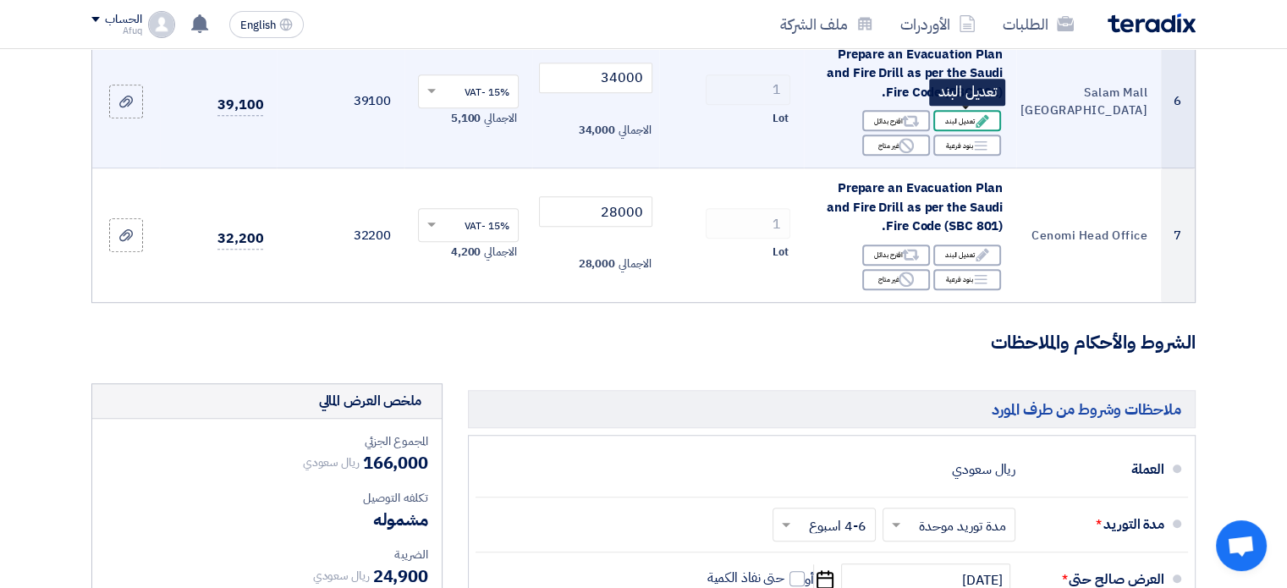
click at [968, 128] on div "Edit تعديل البند" at bounding box center [967, 120] width 68 height 21
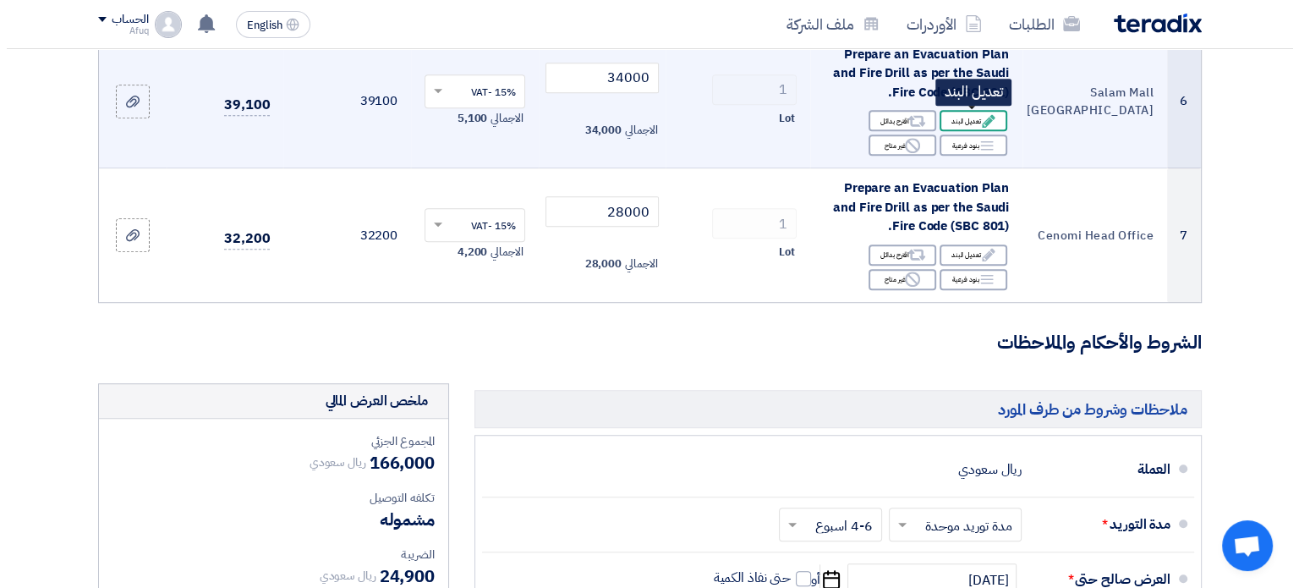
scroll to position [453, 0]
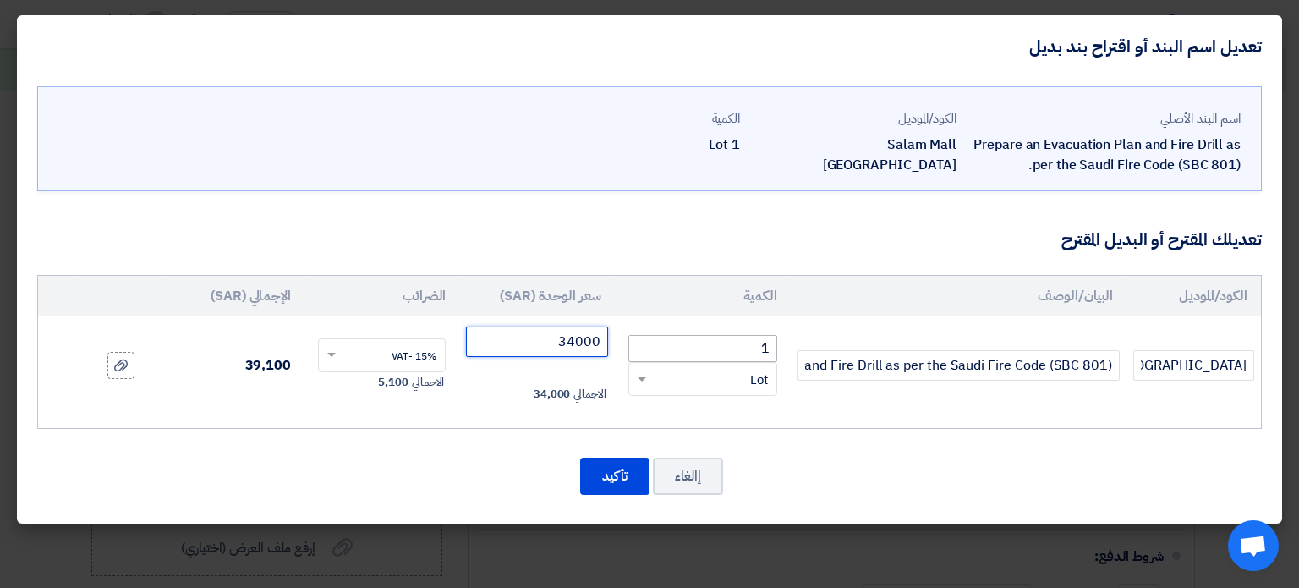
drag, startPoint x: 542, startPoint y: 338, endPoint x: 684, endPoint y: 337, distance: 141.3
click at [684, 337] on tr "Salam Mall Riyadh Prepare an Evacuation Plan and Fire Drill as per the Saudi Fi…" at bounding box center [649, 365] width 1223 height 98
type input "22000"
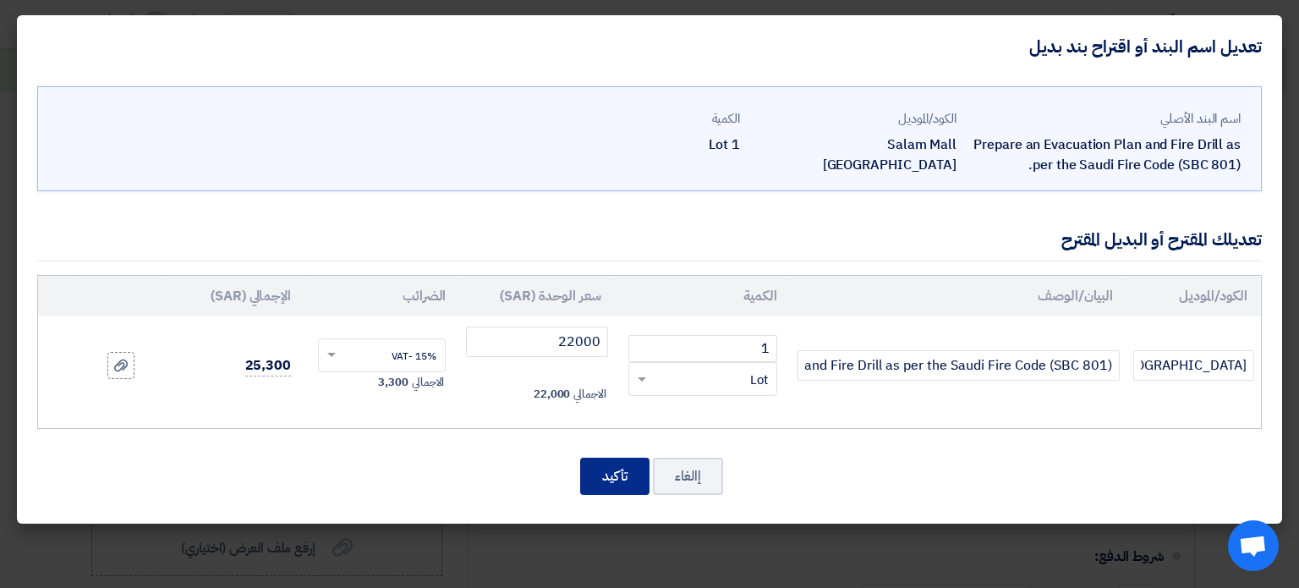
click at [608, 470] on button "تأكيد" at bounding box center [614, 476] width 69 height 37
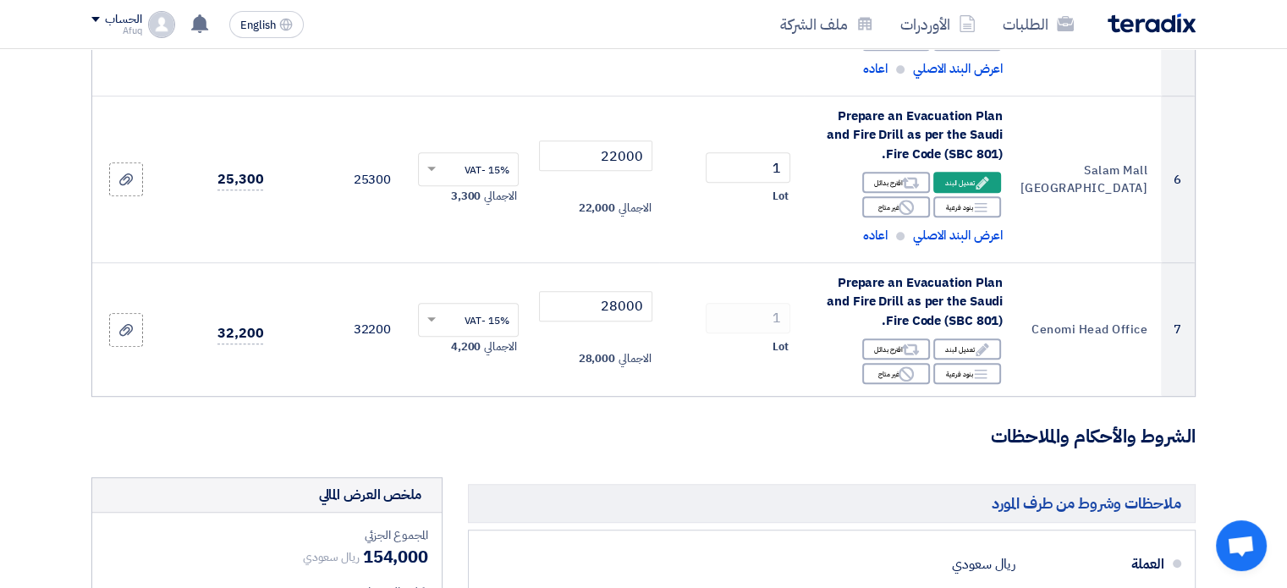
scroll to position [1047, 0]
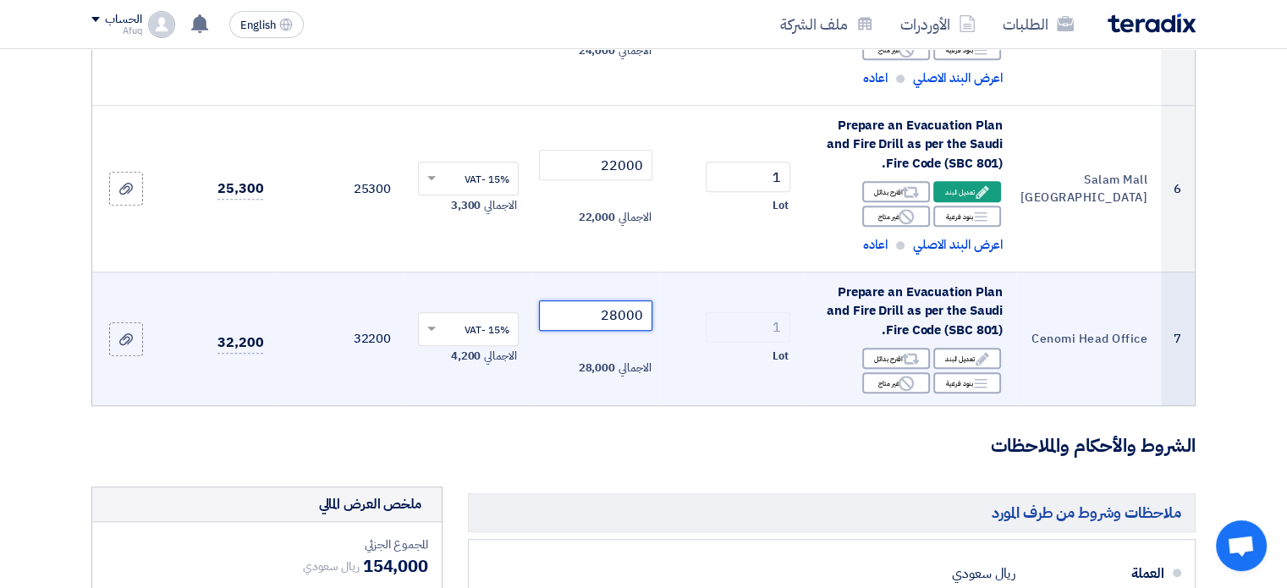
drag, startPoint x: 591, startPoint y: 314, endPoint x: 794, endPoint y: 330, distance: 204.5
click at [794, 330] on tr "7 Cenomi Head Office Prepare an Evacuation Plan and Fire Drill as per the Saudi…" at bounding box center [643, 339] width 1102 height 134
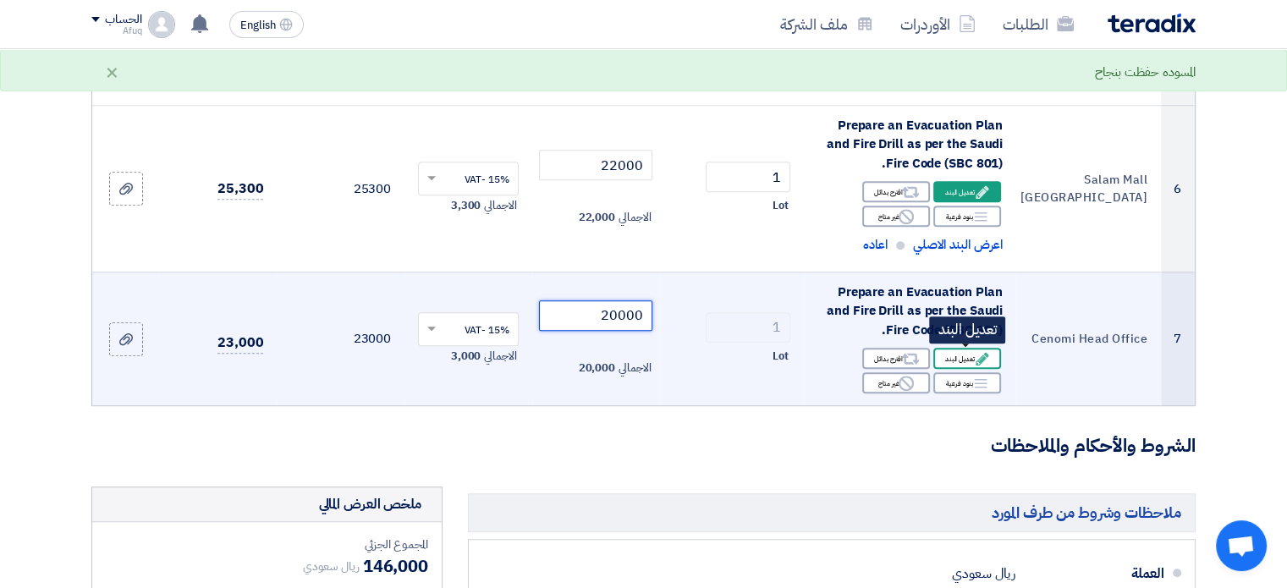
type input "20000"
click at [948, 363] on div "Edit تعديل البند" at bounding box center [967, 358] width 68 height 21
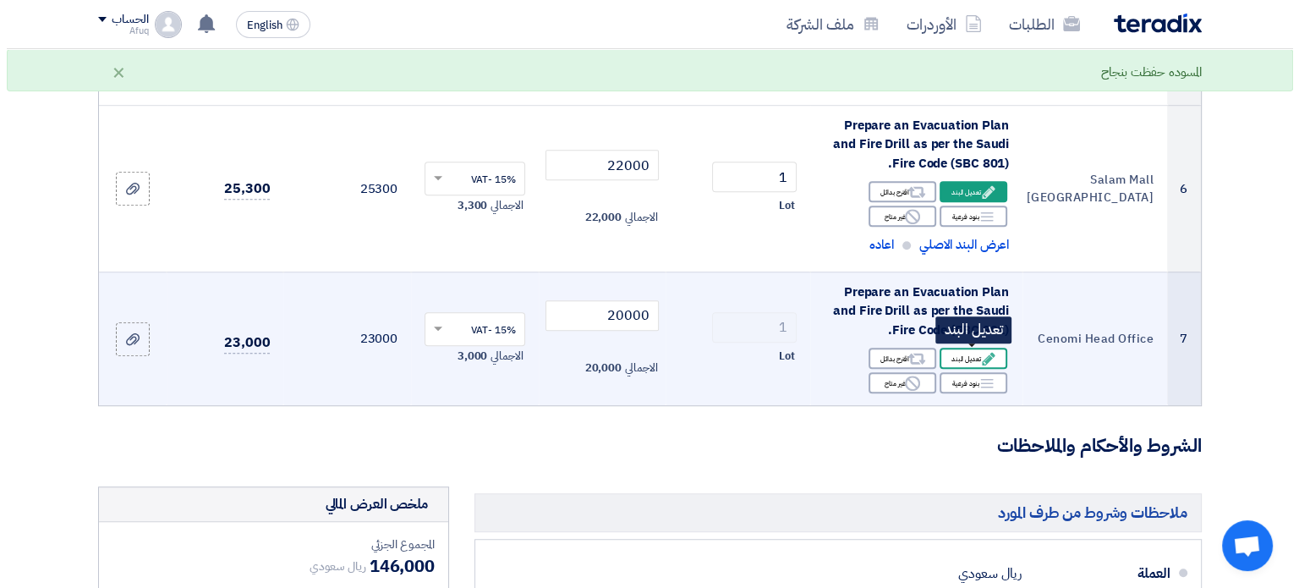
scroll to position [382, 0]
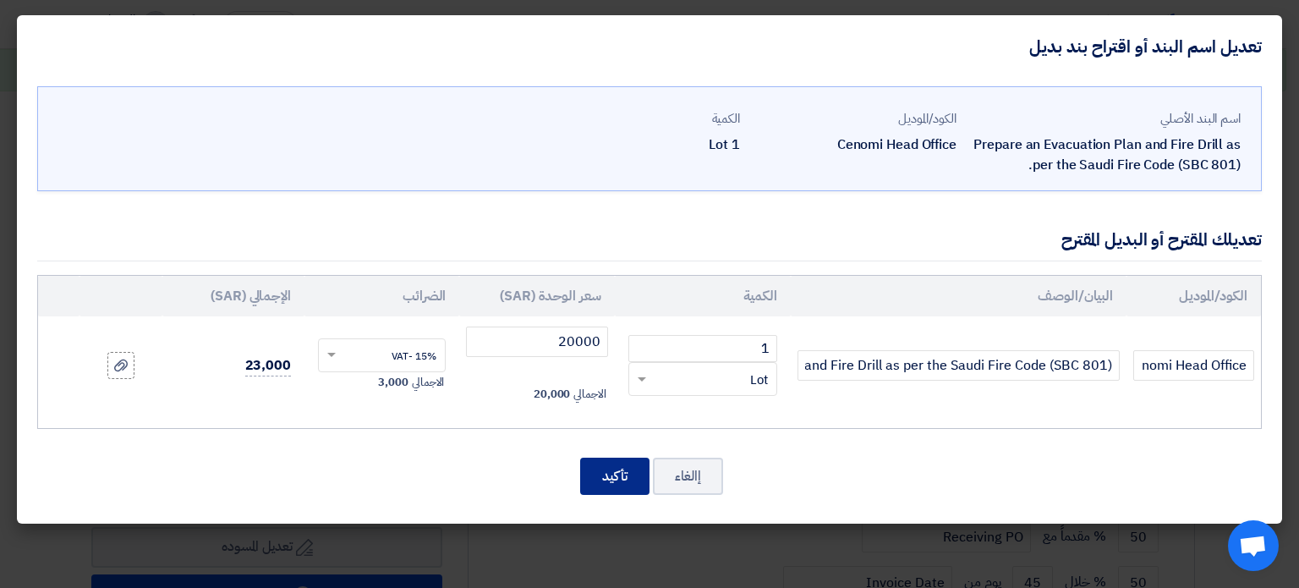
click at [608, 472] on button "تأكيد" at bounding box center [614, 476] width 69 height 37
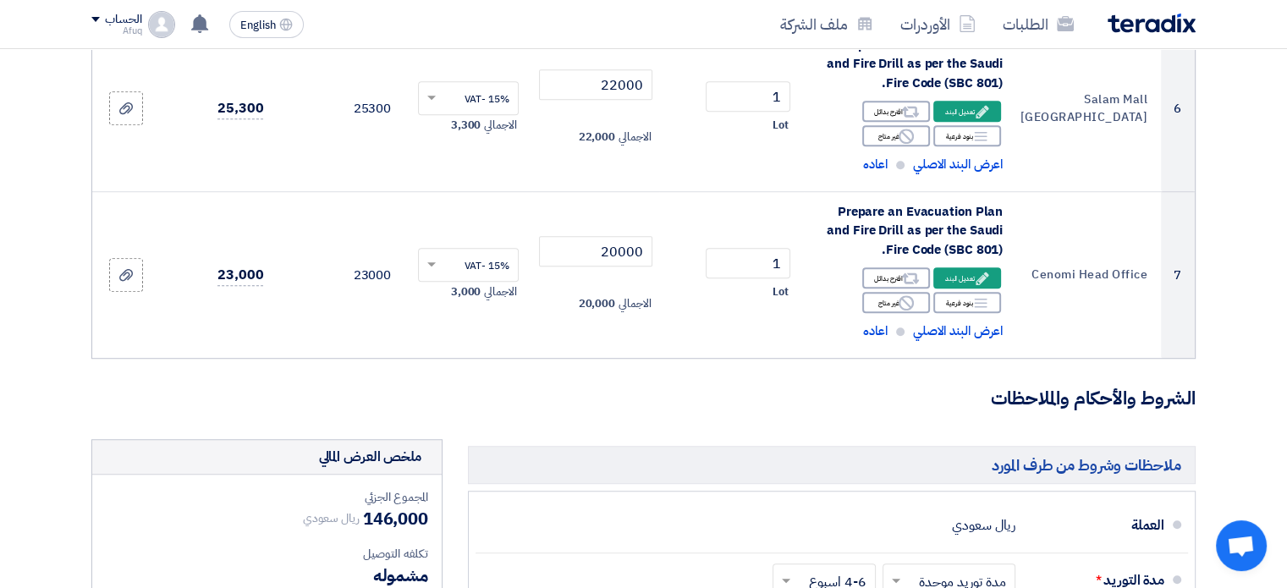
scroll to position [1692, 0]
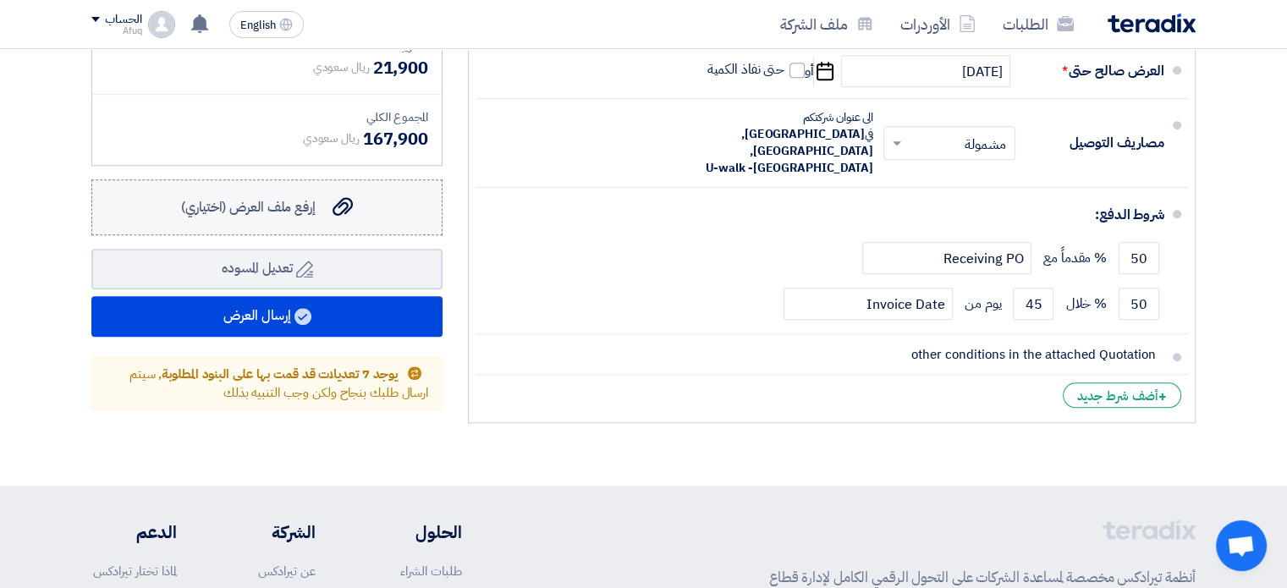
click at [327, 193] on label "إرفع ملف العرض (اختياري) إرفع ملف العرض (اختياري)" at bounding box center [266, 207] width 351 height 56
click at [0, 0] on input "إرفع ملف العرض (اختياري) إرفع ملف العرض (اختياري)" at bounding box center [0, 0] width 0 height 0
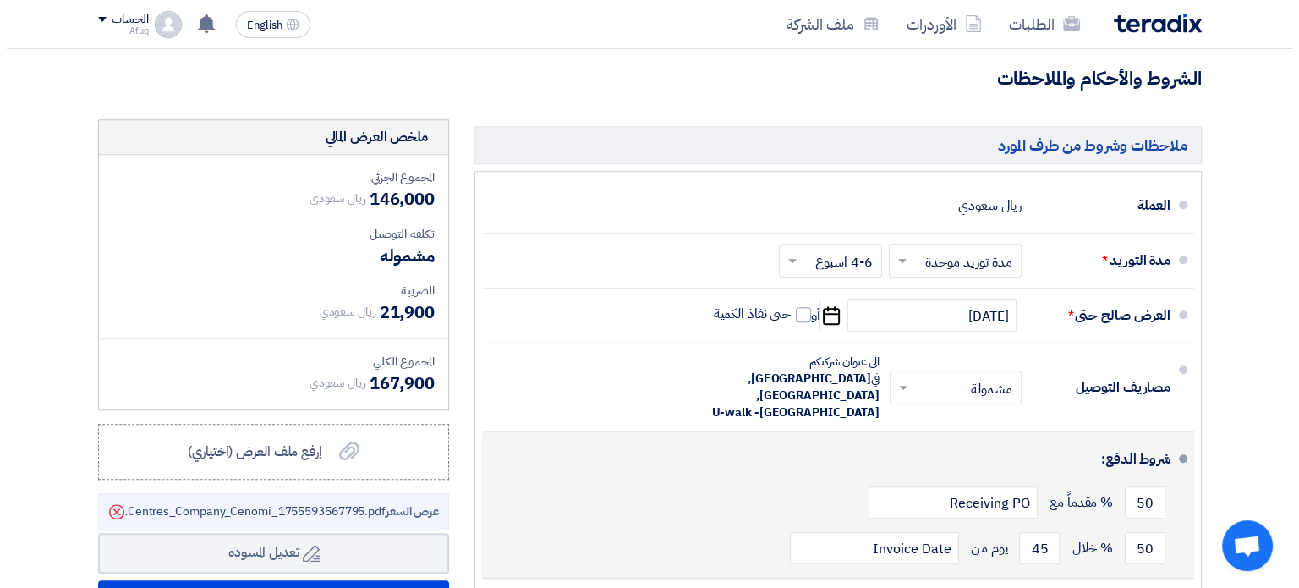
scroll to position [1977, 0]
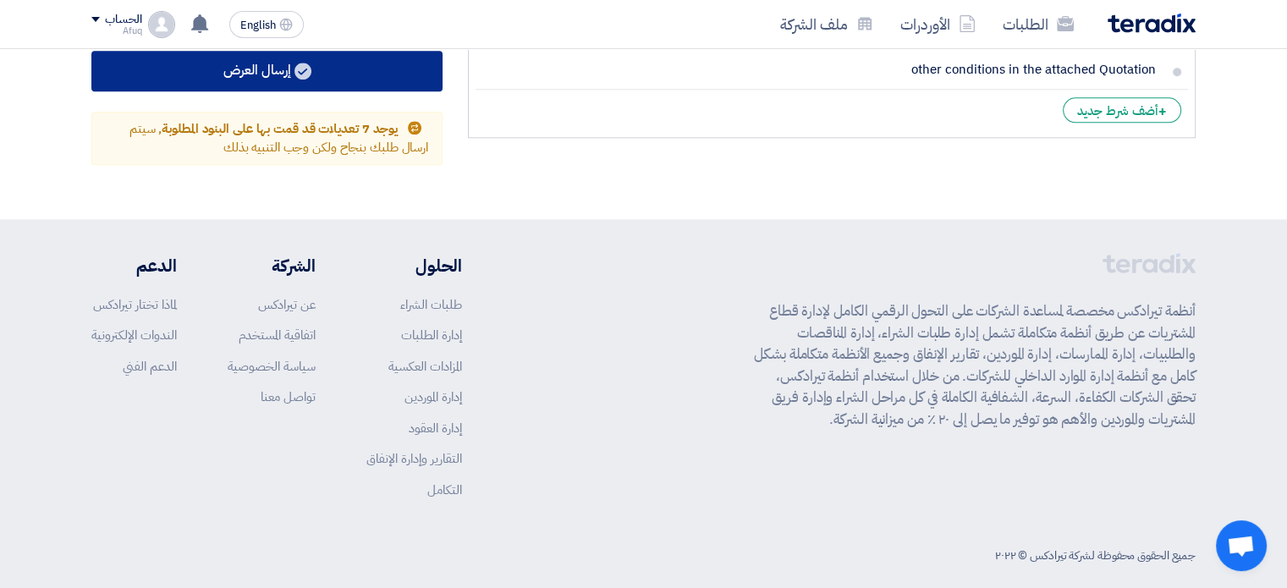
click at [291, 67] on button "إرسال العرض" at bounding box center [266, 71] width 351 height 41
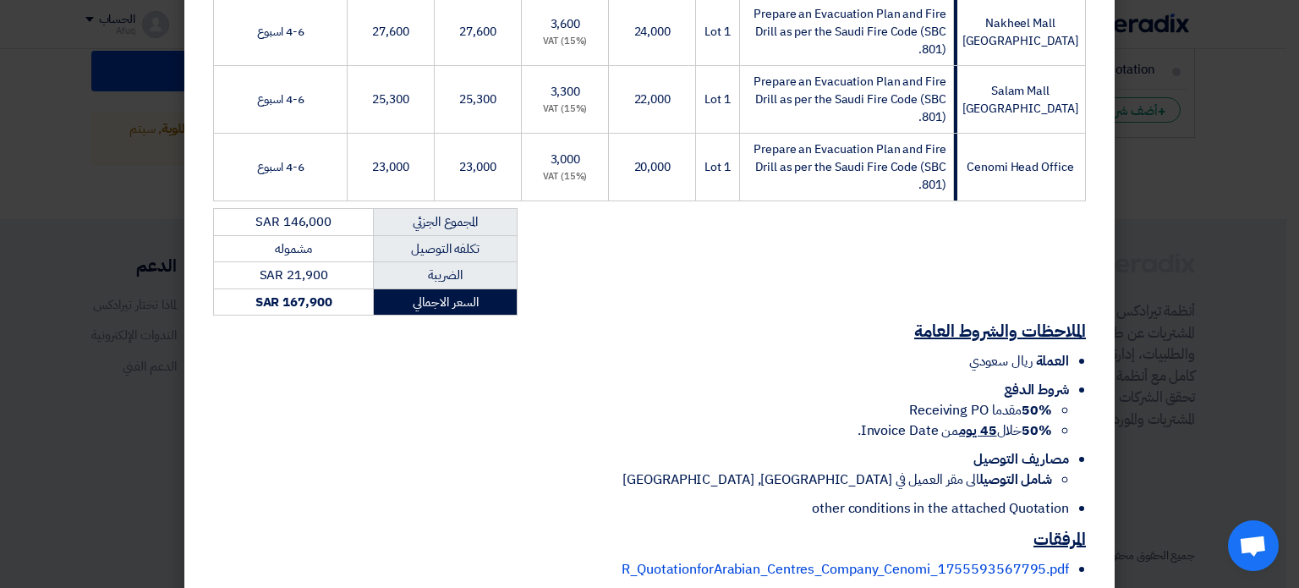
scroll to position [711, 0]
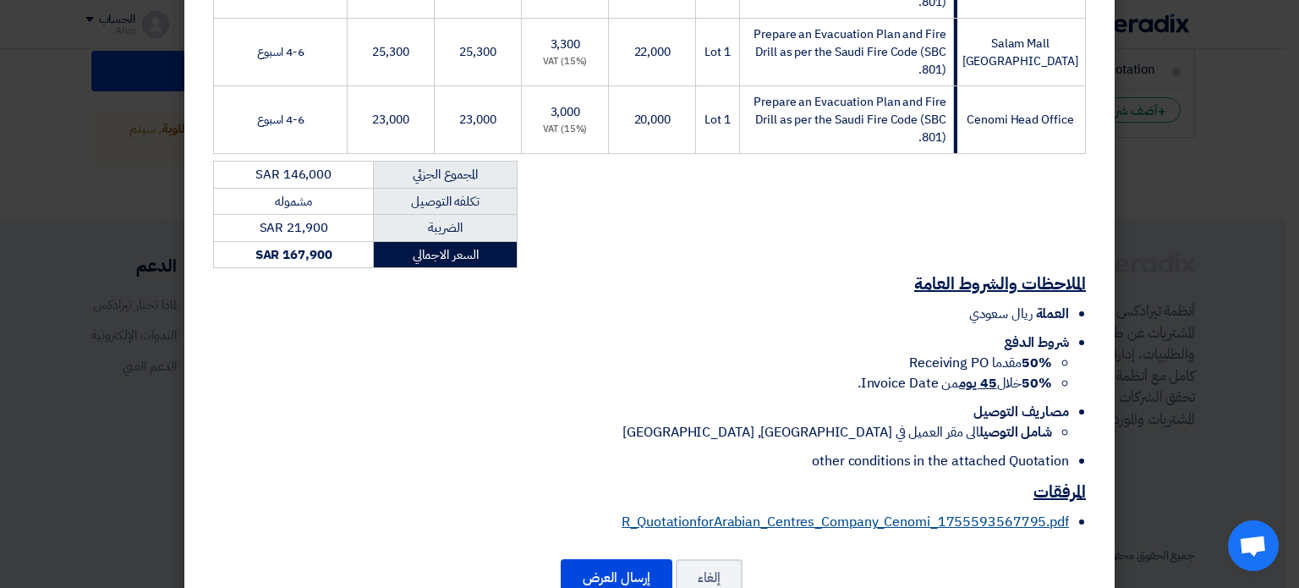
click at [697, 512] on link "R_QuotationforArabian_Centres_Company_Cenomi_1755593567795.pdf" at bounding box center [846, 522] width 448 height 20
click at [622, 559] on button "إرسال العرض" at bounding box center [617, 577] width 112 height 37
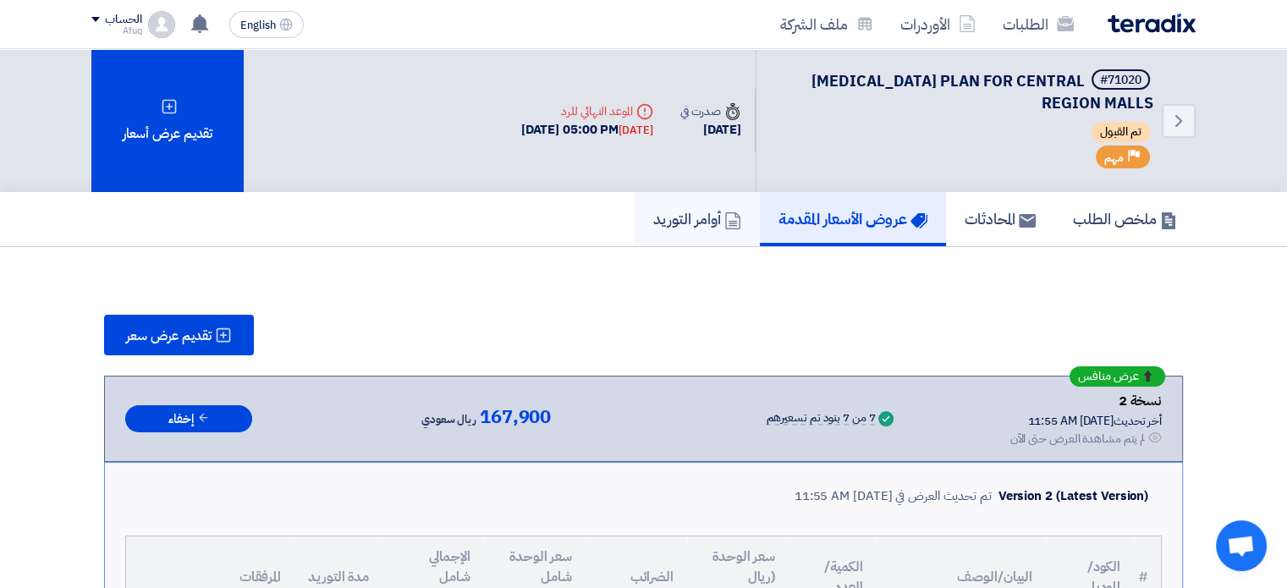
click at [689, 212] on h5 "أوامر التوريد" at bounding box center [697, 218] width 88 height 19
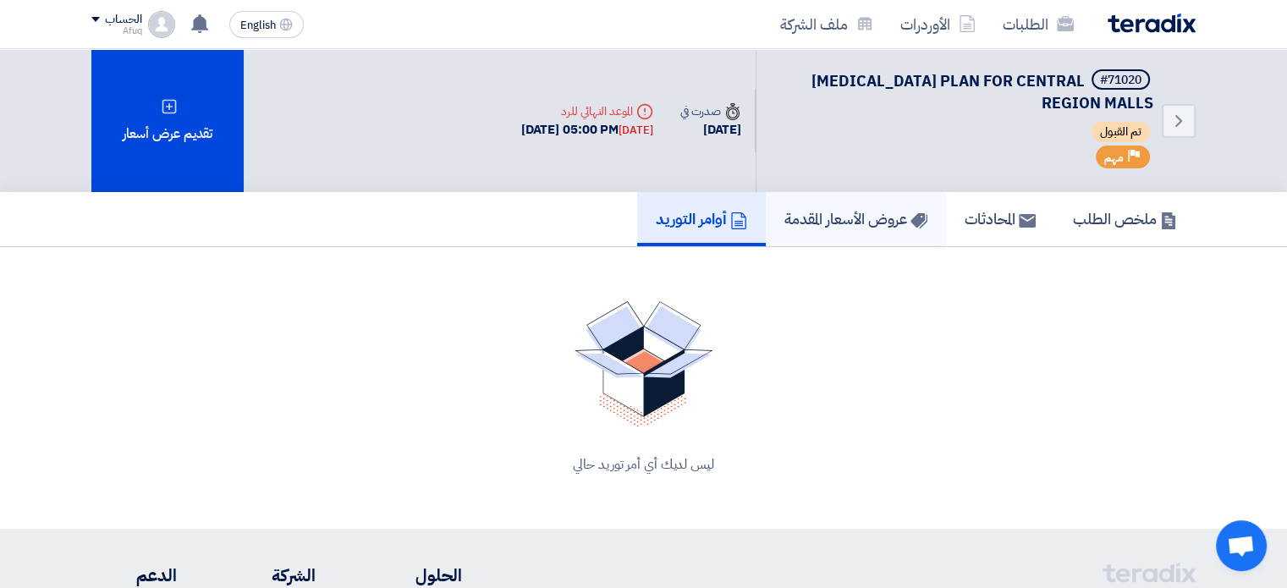
click at [854, 211] on h5 "عروض الأسعار المقدمة" at bounding box center [855, 218] width 143 height 19
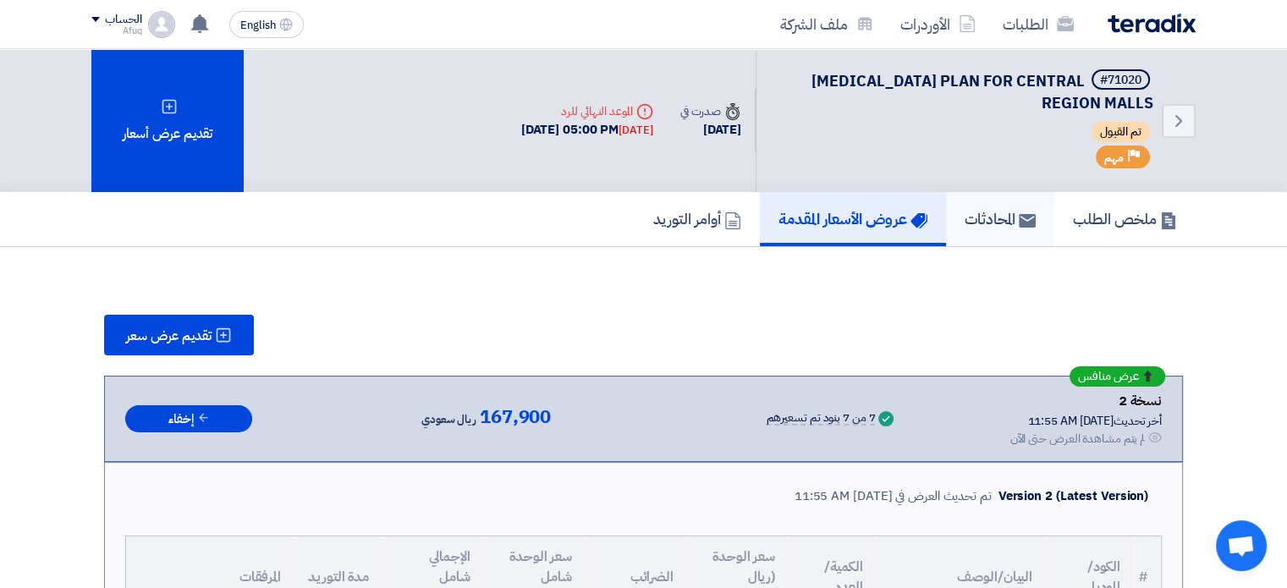
click at [1000, 228] on link "المحادثات" at bounding box center [1000, 219] width 108 height 54
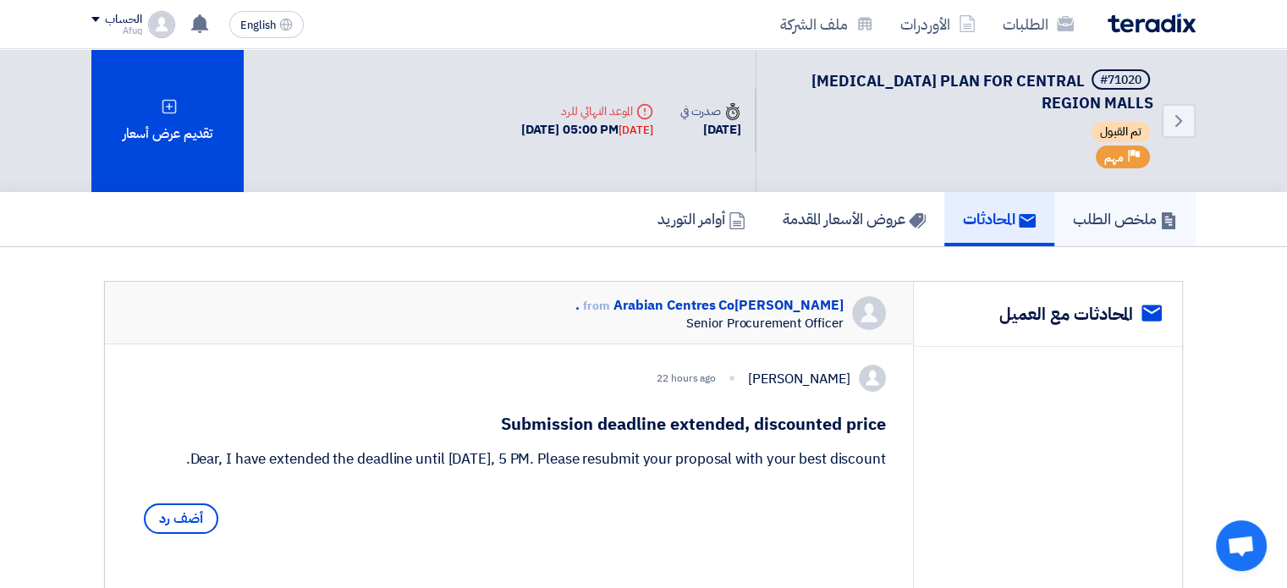
click at [1095, 209] on h5 "ملخص الطلب" at bounding box center [1125, 218] width 104 height 19
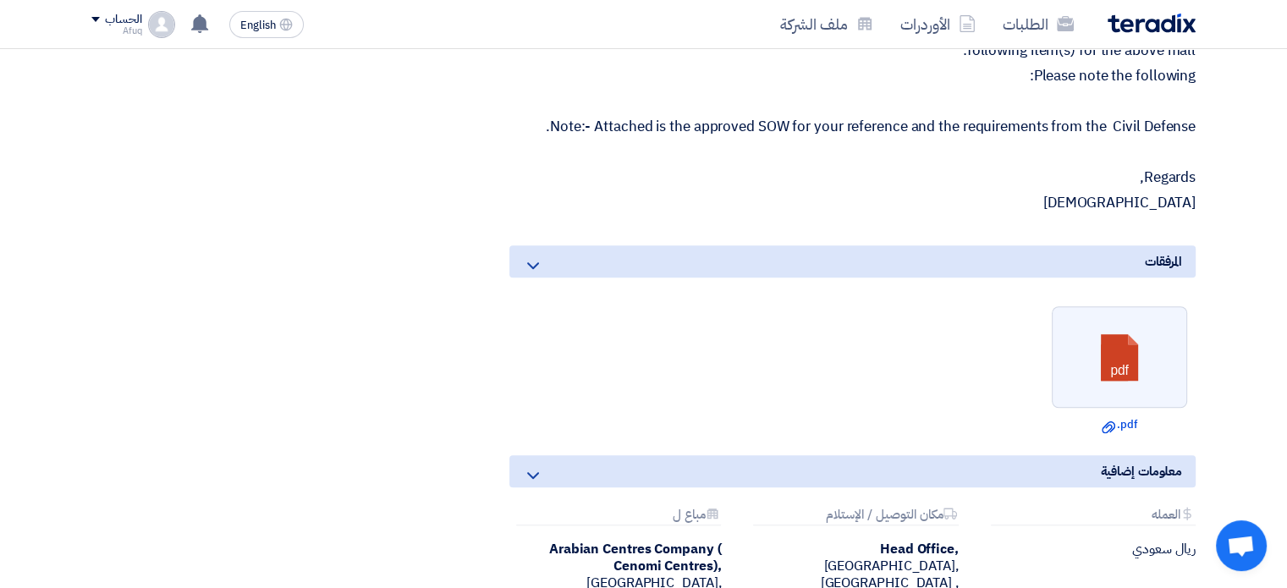
scroll to position [1182, 0]
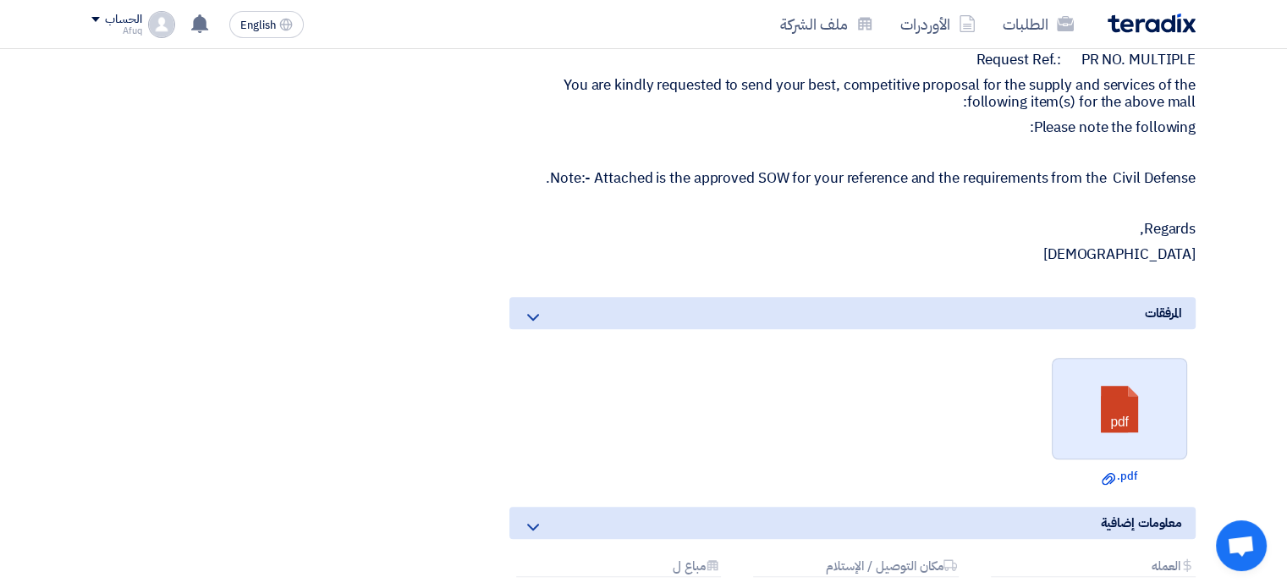
click at [1106, 376] on link at bounding box center [1119, 410] width 135 height 102
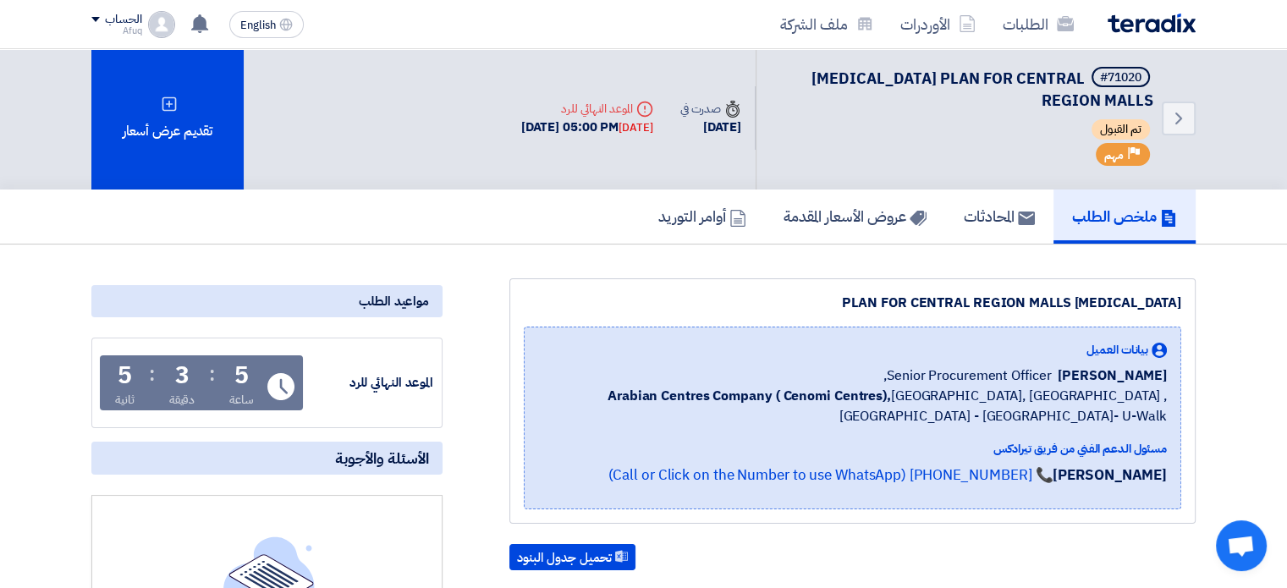
scroll to position [0, 0]
